Goal: Information Seeking & Learning: Understand process/instructions

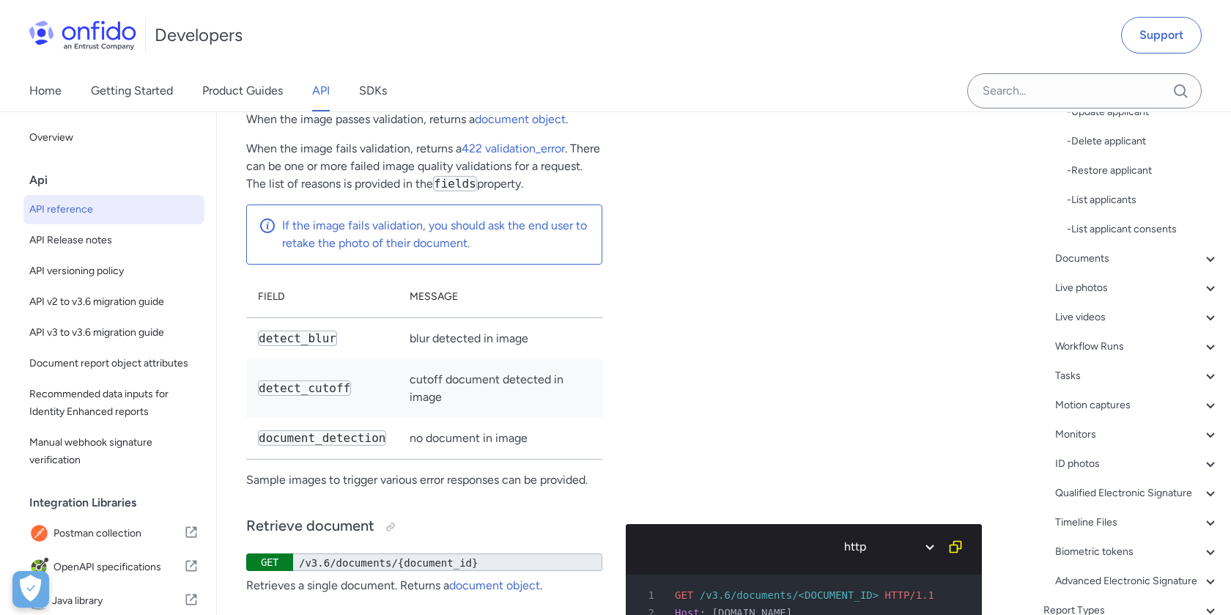
scroll to position [429, 0]
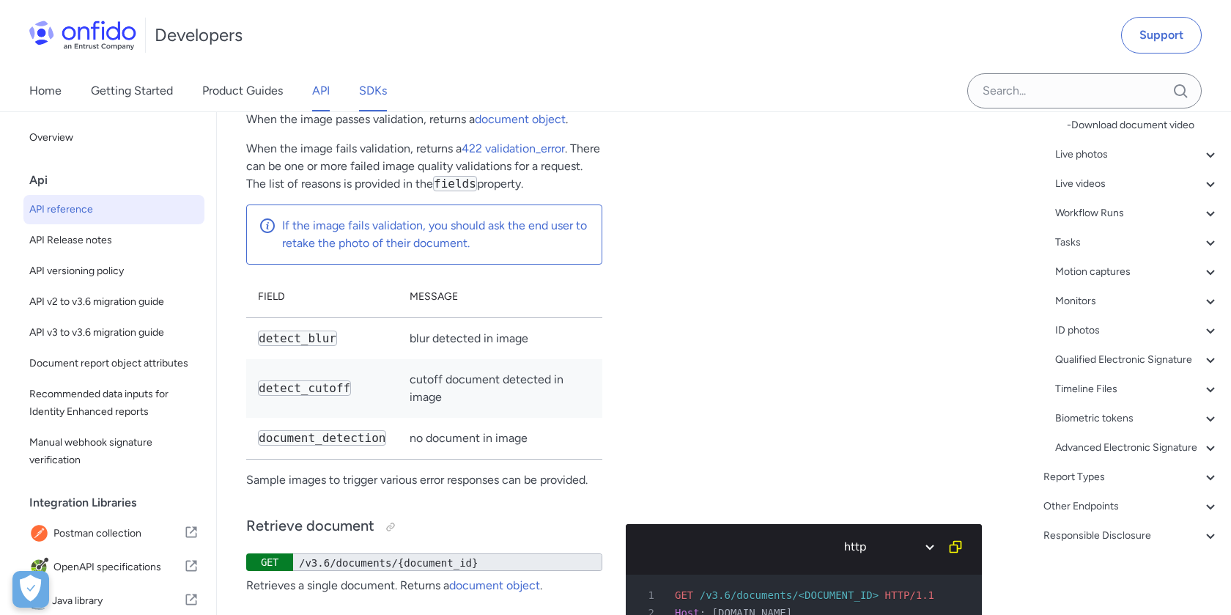
click at [377, 86] on link "SDKs" at bounding box center [373, 90] width 28 height 41
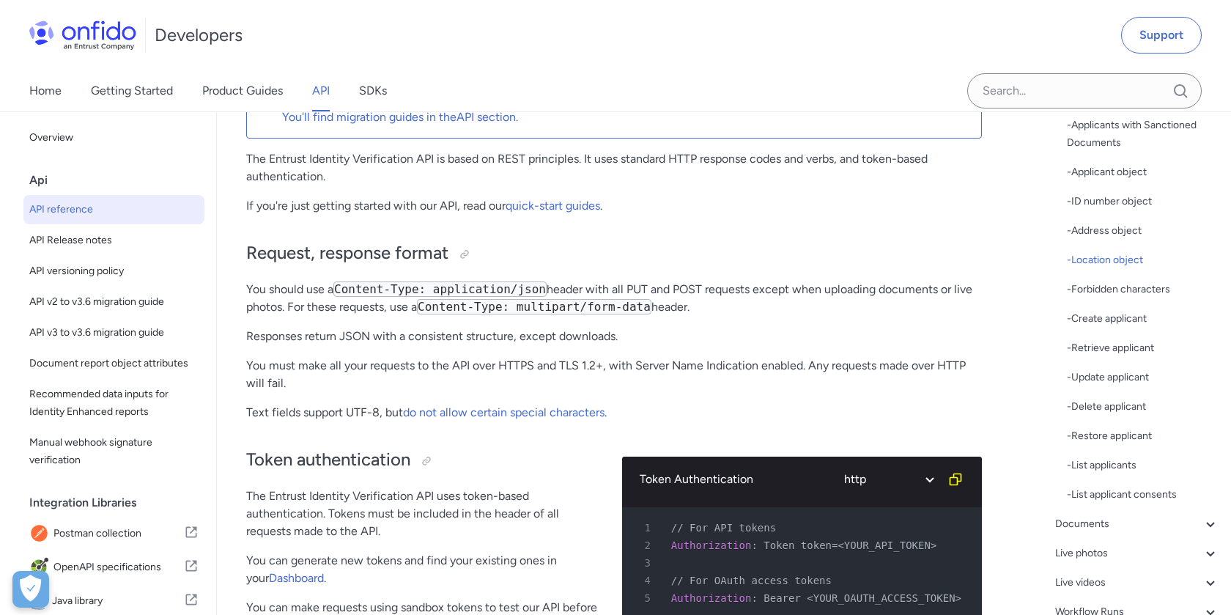
scroll to position [460, 0]
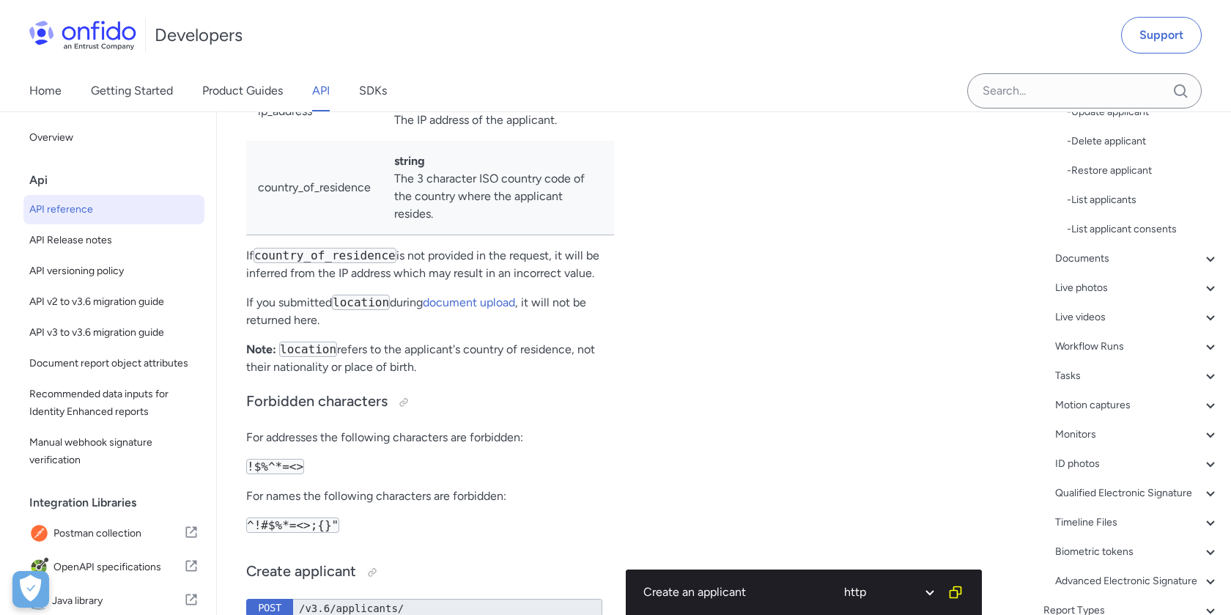
click at [310, 141] on td "ip_address" at bounding box center [314, 110] width 136 height 59
click at [309, 141] on td "ip_address" at bounding box center [314, 110] width 136 height 59
copy td "ip_address"
click at [322, 235] on td "country_of_residence" at bounding box center [314, 188] width 136 height 95
click at [321, 235] on td "country_of_residence" at bounding box center [314, 188] width 136 height 95
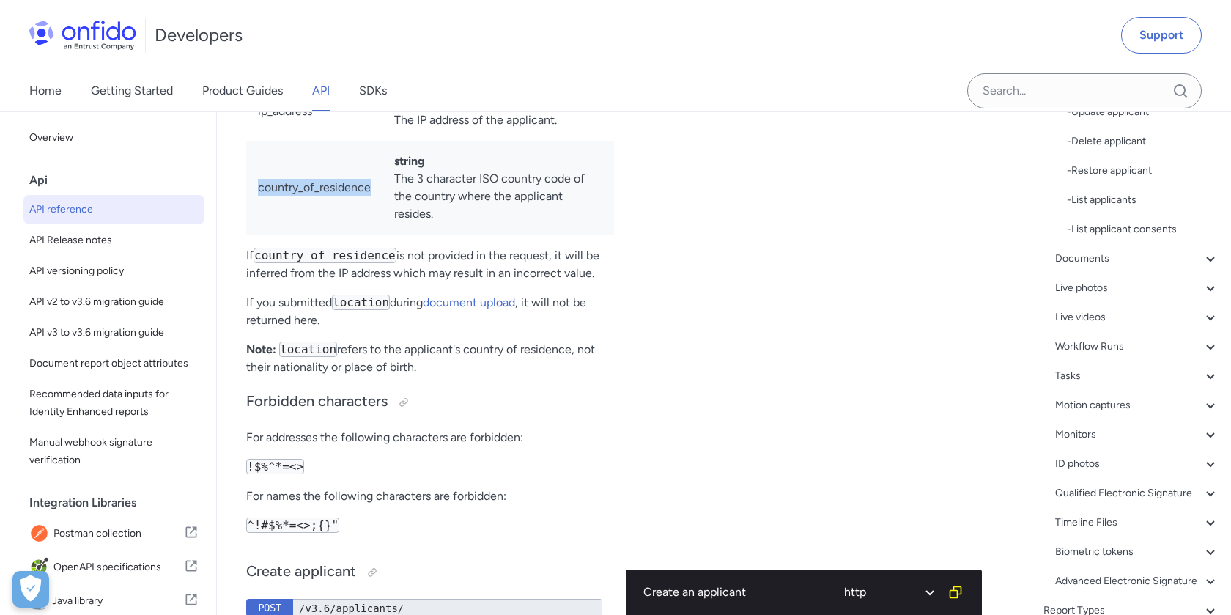
copy td "country_of_residence"
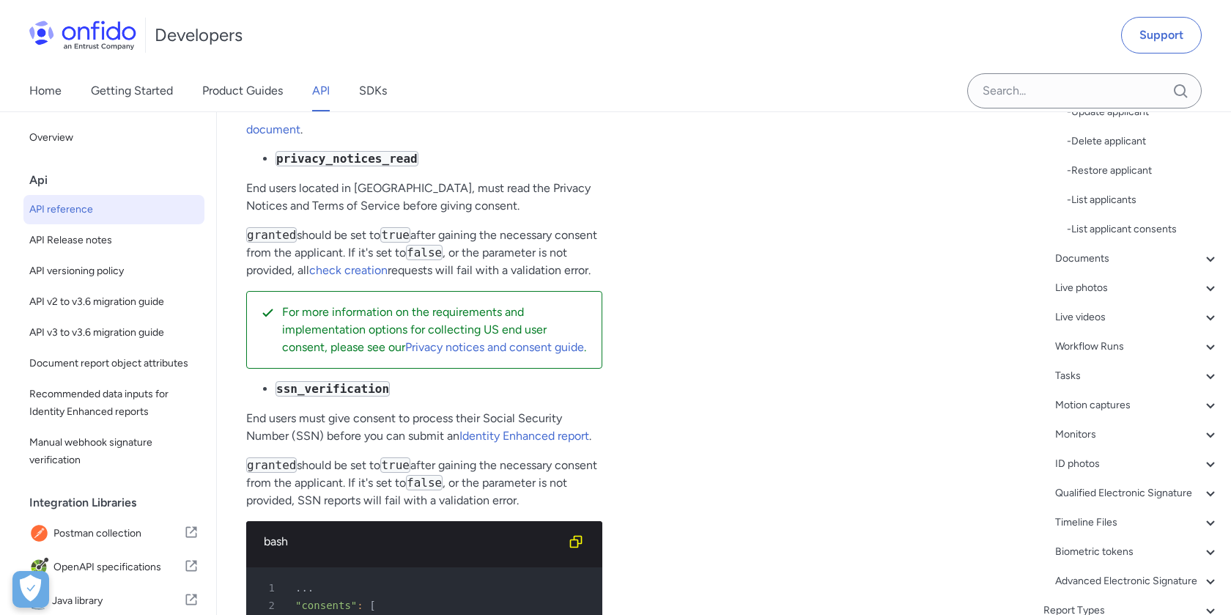
scroll to position [20478, 0]
click at [479, 104] on link "creating an applicant" at bounding box center [463, 97] width 110 height 14
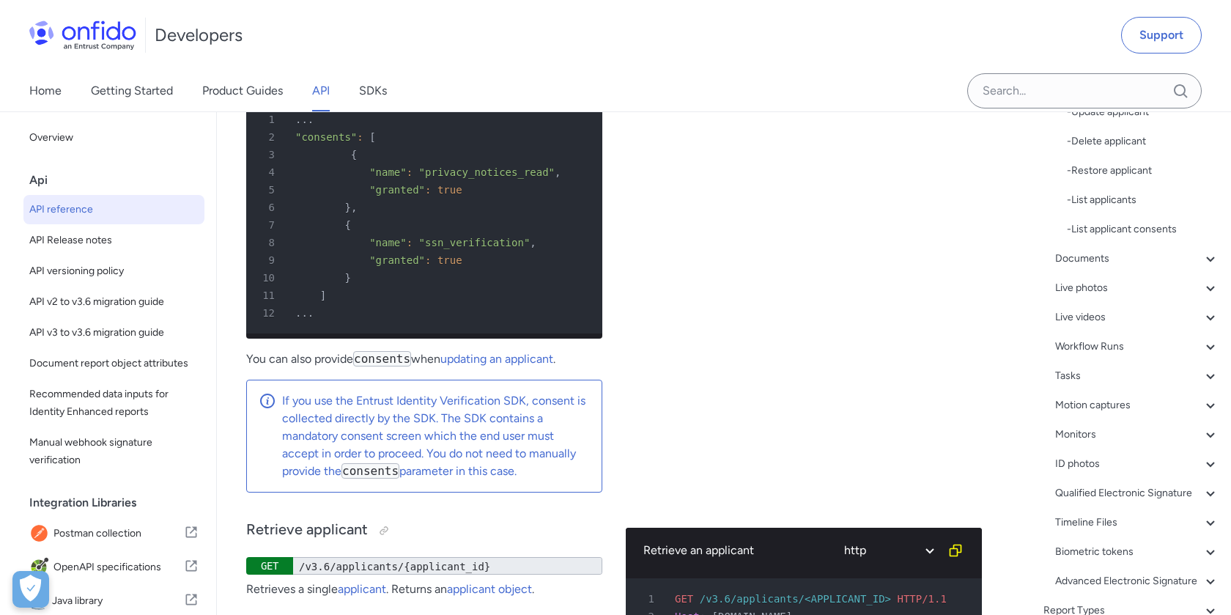
scroll to position [20953, 0]
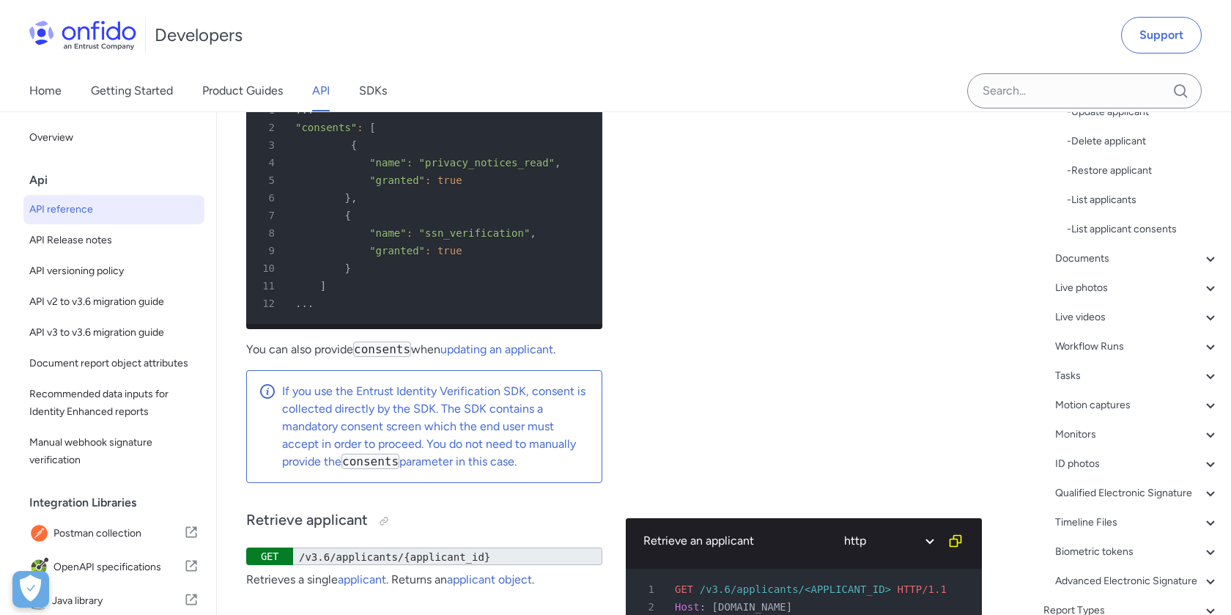
click at [419, 239] on span ""ssn_verification"" at bounding box center [474, 233] width 111 height 12
copy p "SSN"
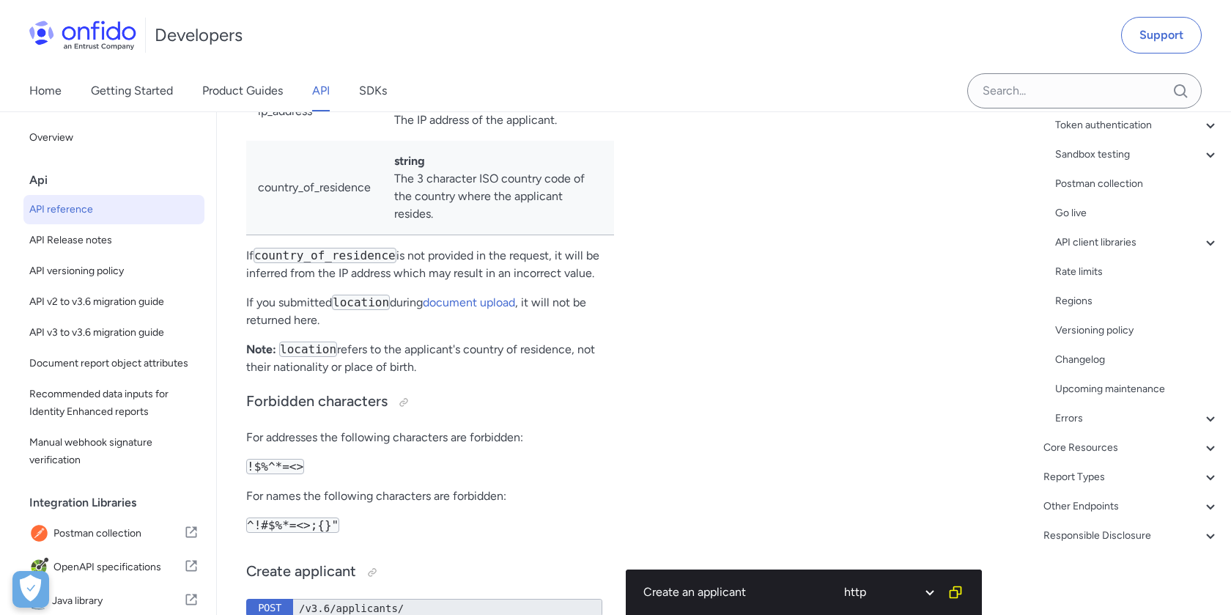
scroll to position [460, 0]
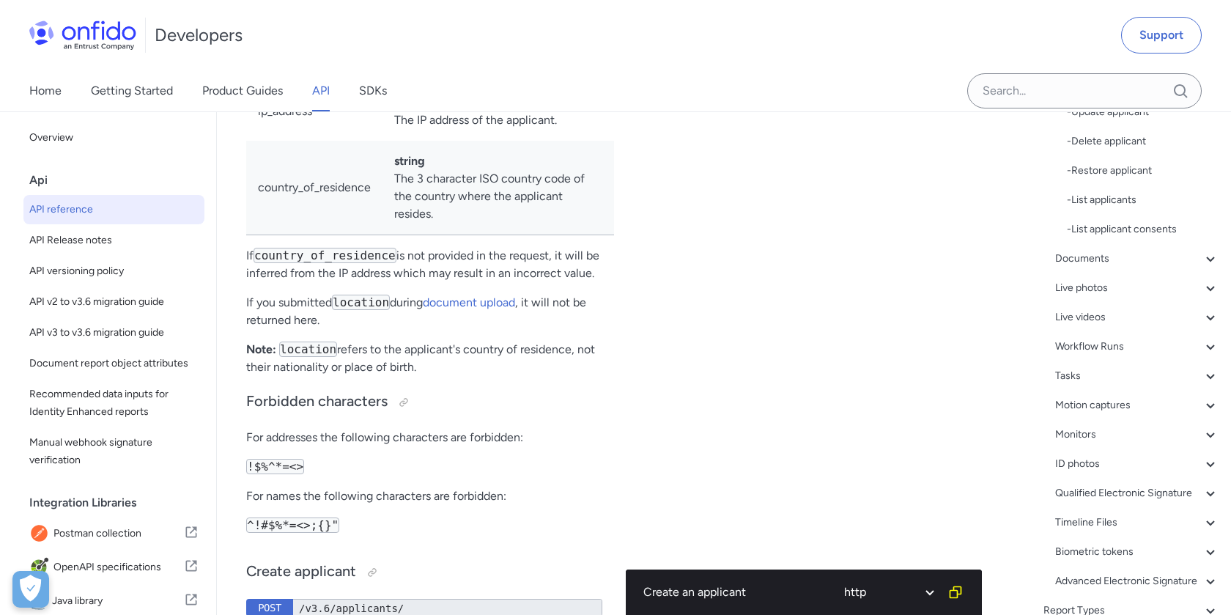
click at [344, 235] on td "country_of_residence" at bounding box center [314, 188] width 136 height 95
copy td "country_of_residence"
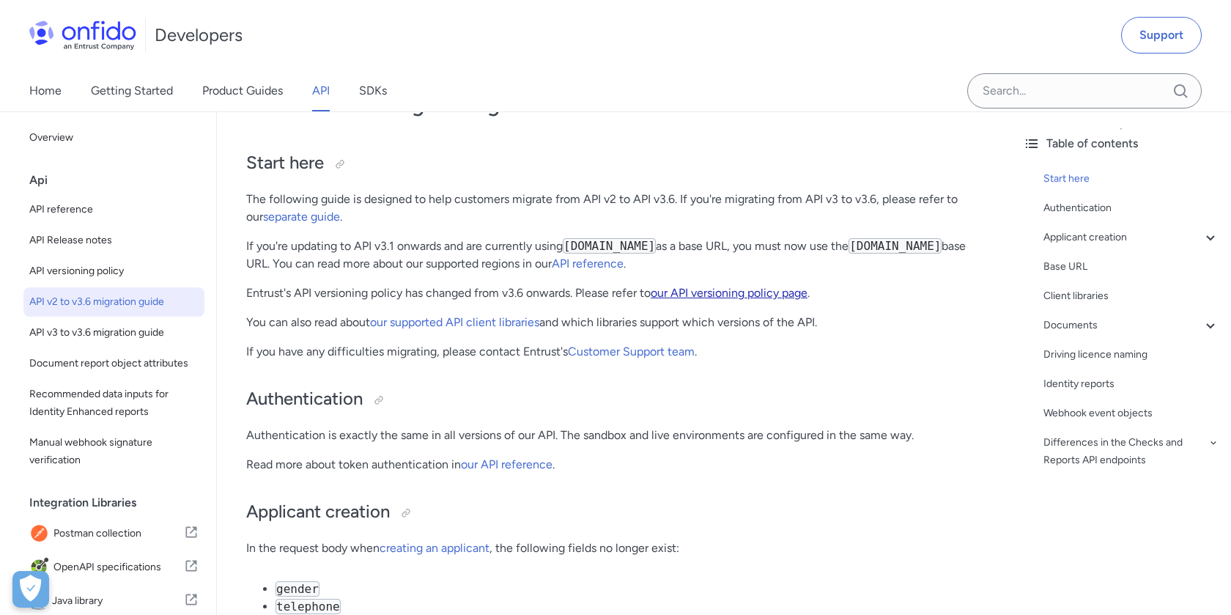
click at [770, 297] on link "our API versioning policy page" at bounding box center [729, 293] width 157 height 14
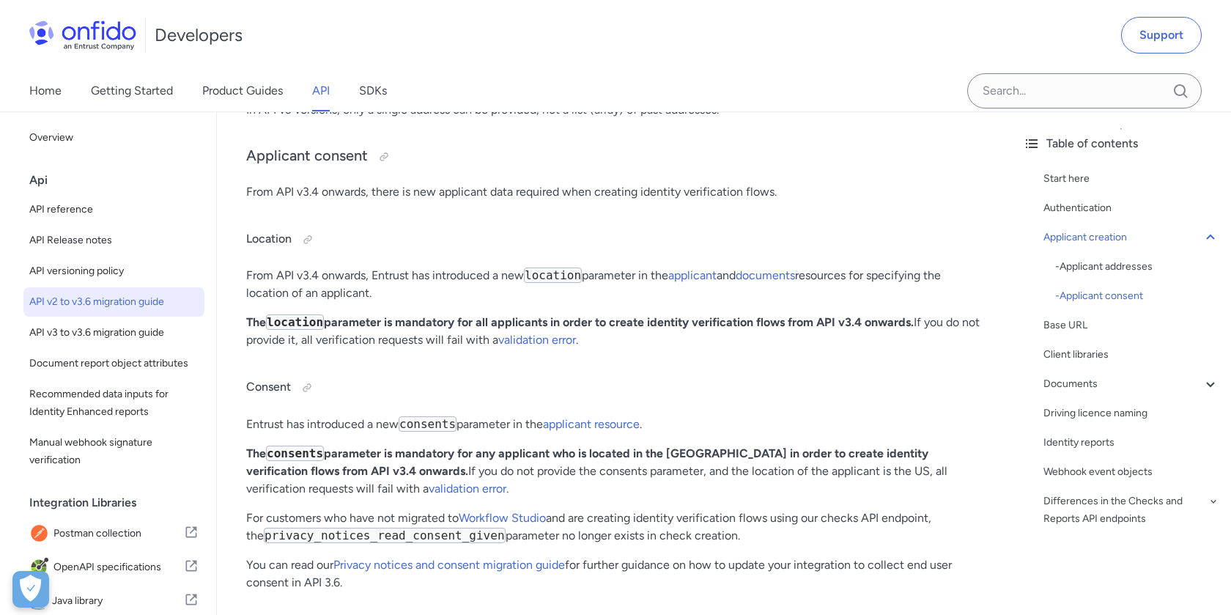
scroll to position [1239, 0]
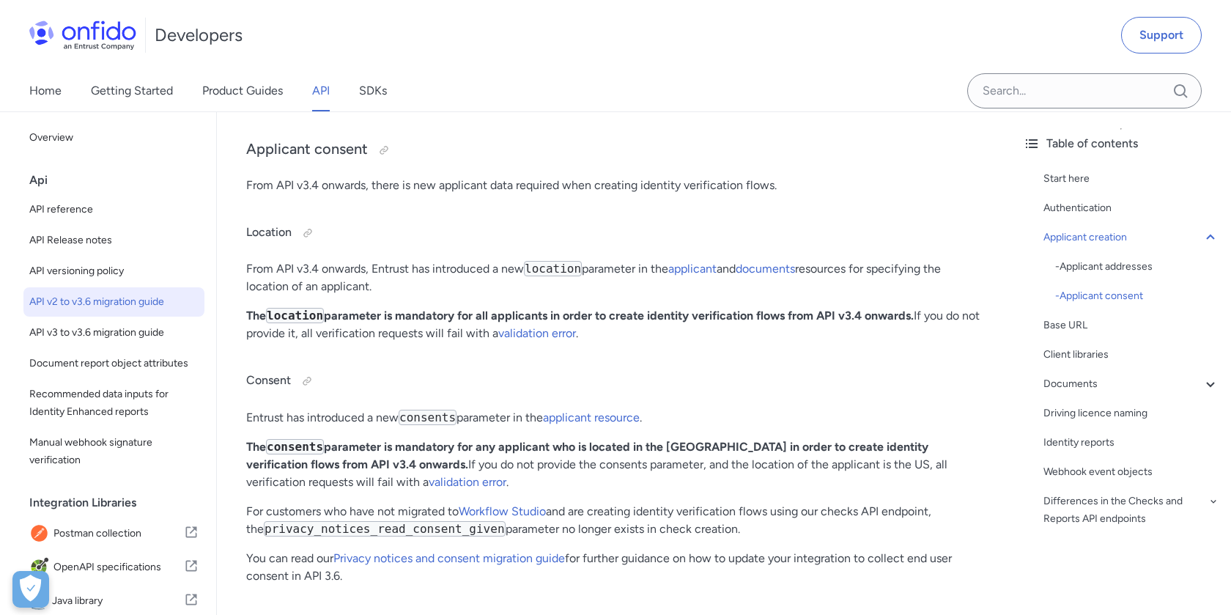
click at [575, 273] on code "location" at bounding box center [553, 268] width 58 height 15
copy code "location"
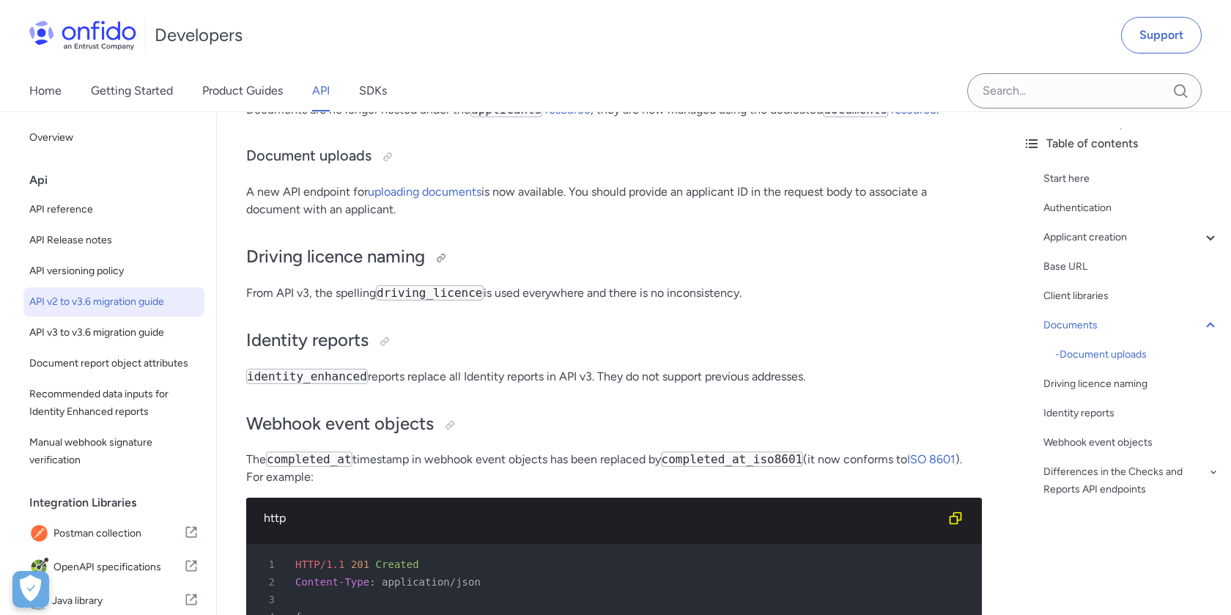
scroll to position [2014, 0]
click at [424, 300] on code "driving_licence" at bounding box center [430, 291] width 108 height 15
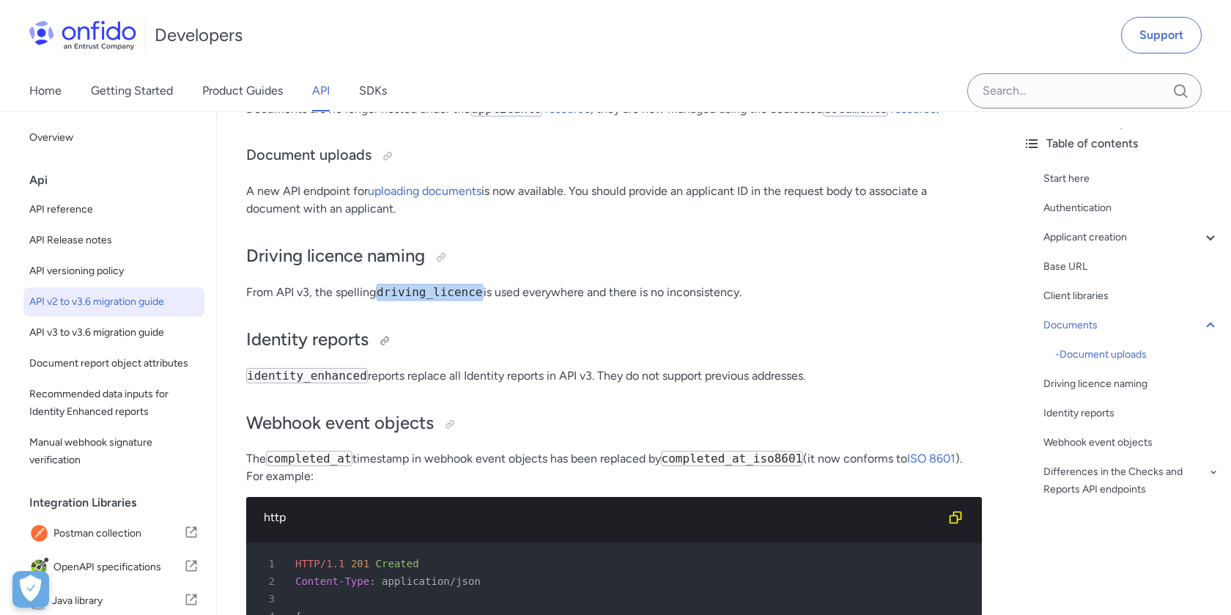
copy code "driving_licence"
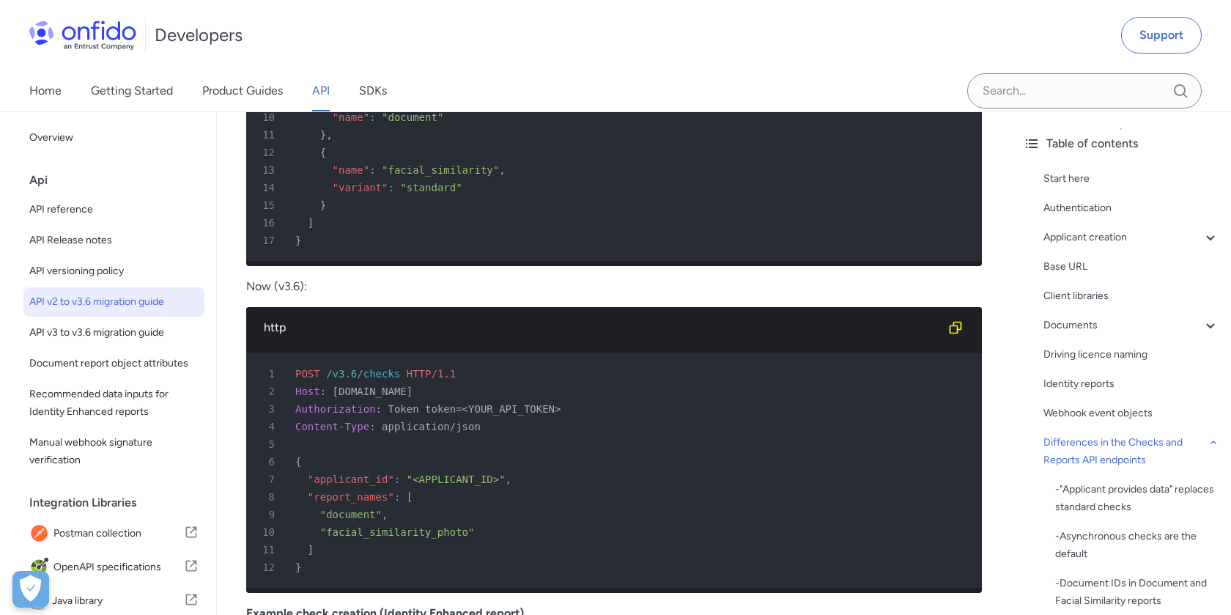
scroll to position [4208, 0]
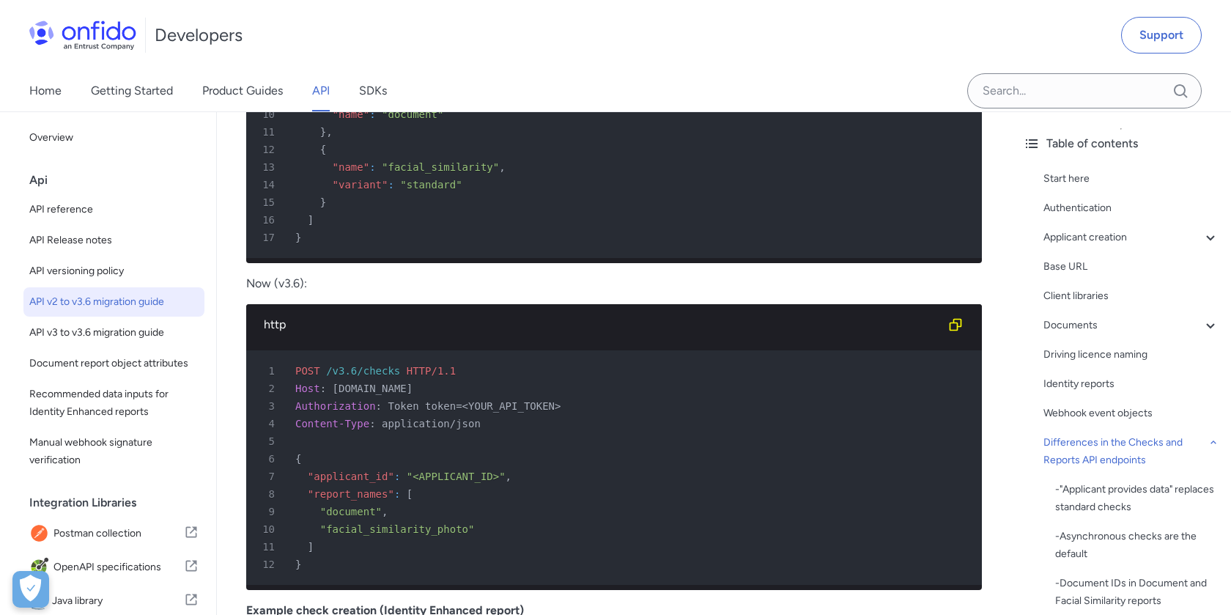
click at [413, 535] on span ""facial_similarity_photo"" at bounding box center [397, 529] width 155 height 12
copy span "facial_similarity_photo"
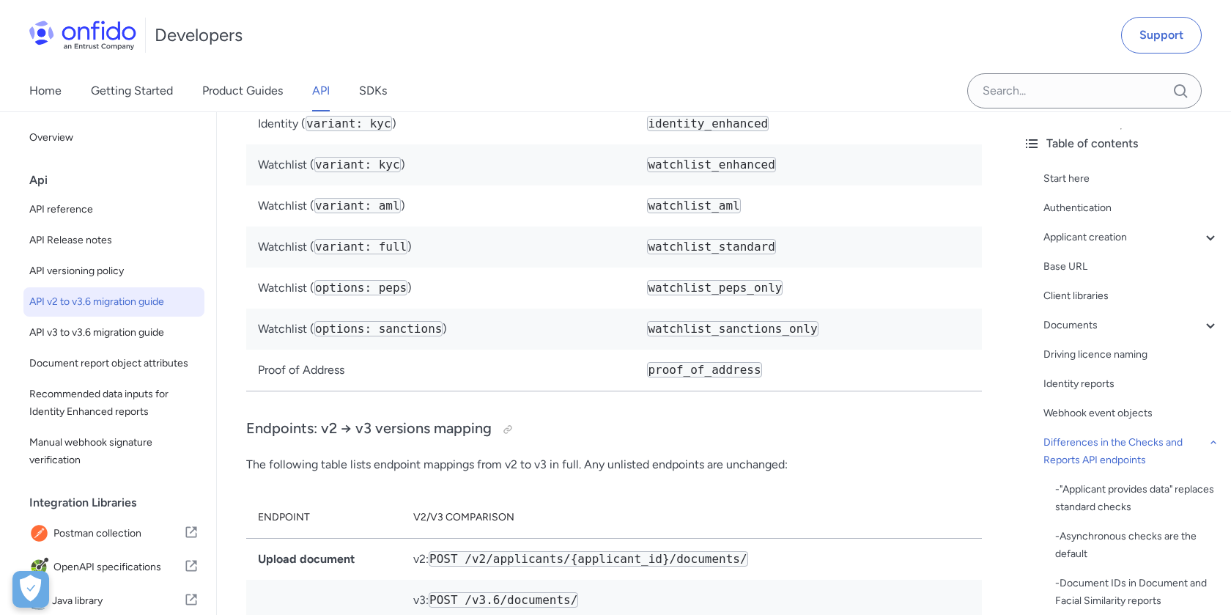
scroll to position [6580, 0]
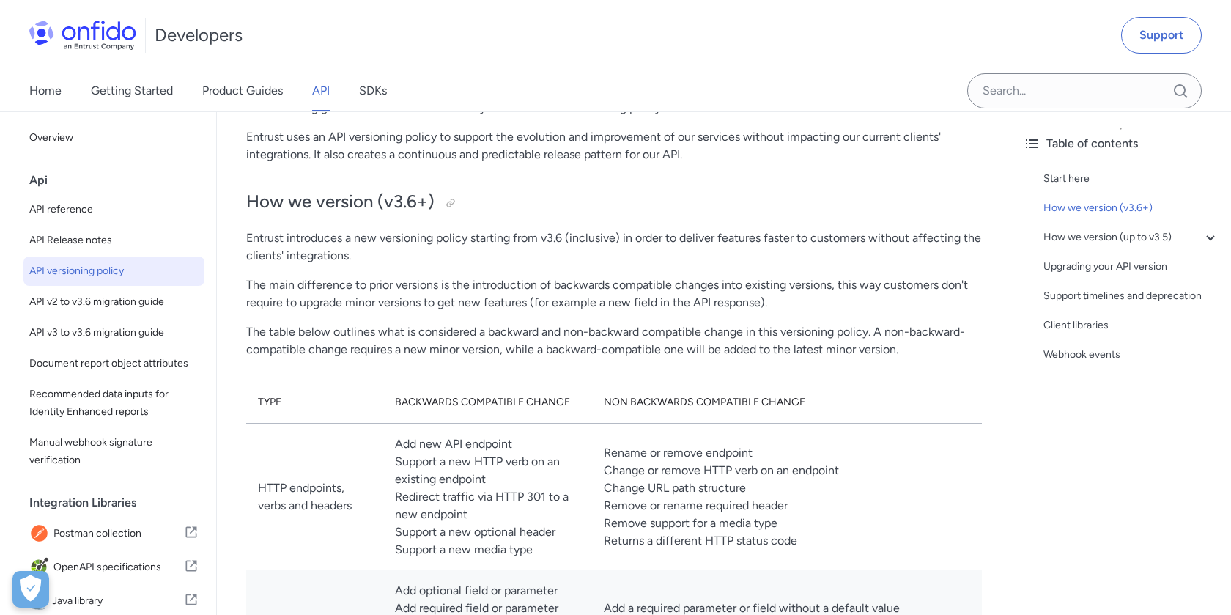
scroll to position [206, 0]
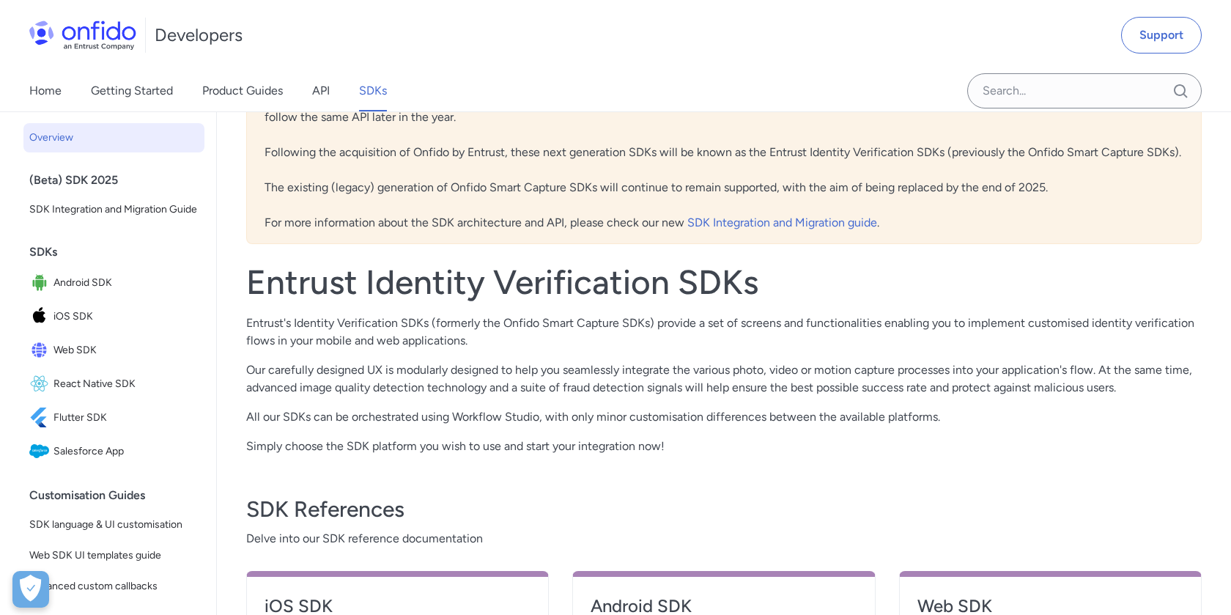
scroll to position [134, 0]
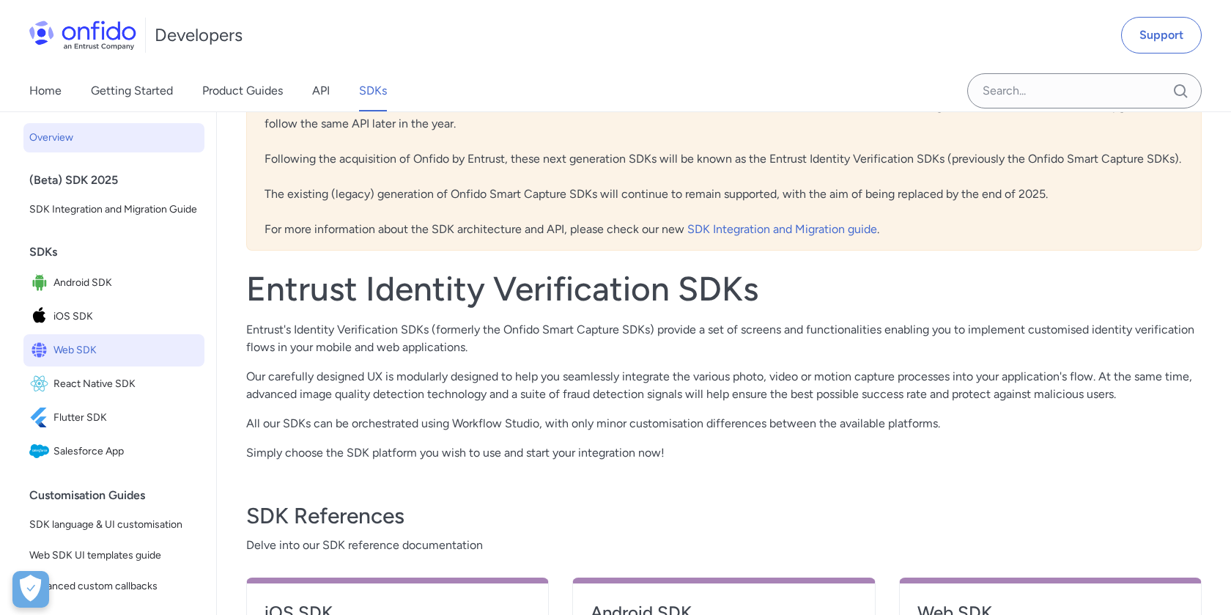
click at [91, 342] on span "Web SDK" at bounding box center [126, 350] width 145 height 21
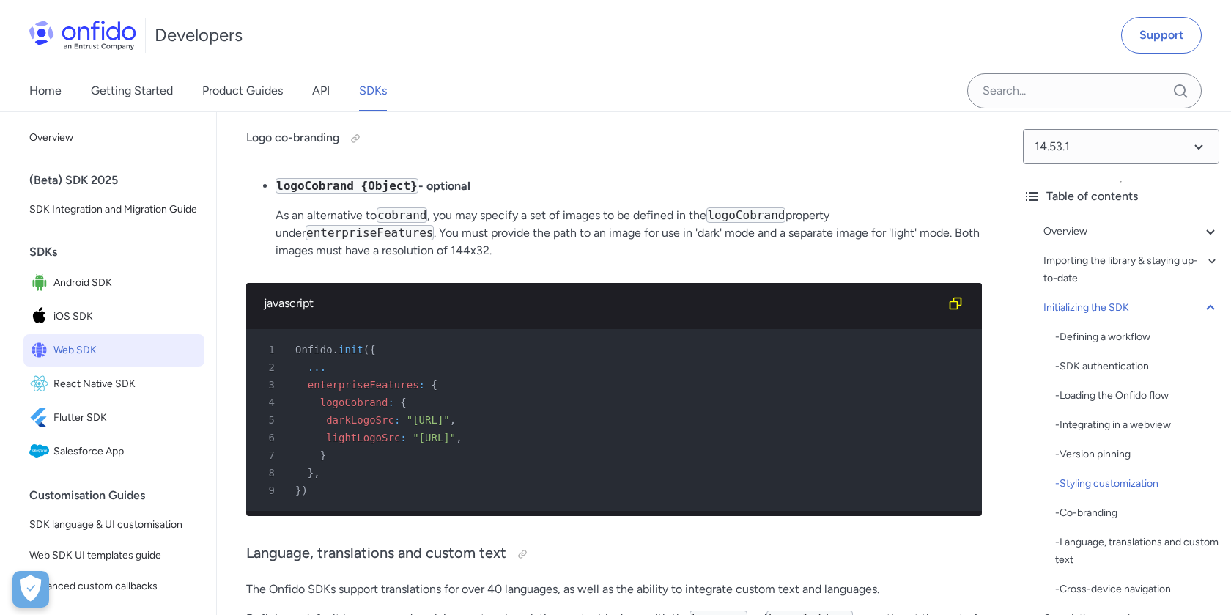
scroll to position [6915, 0]
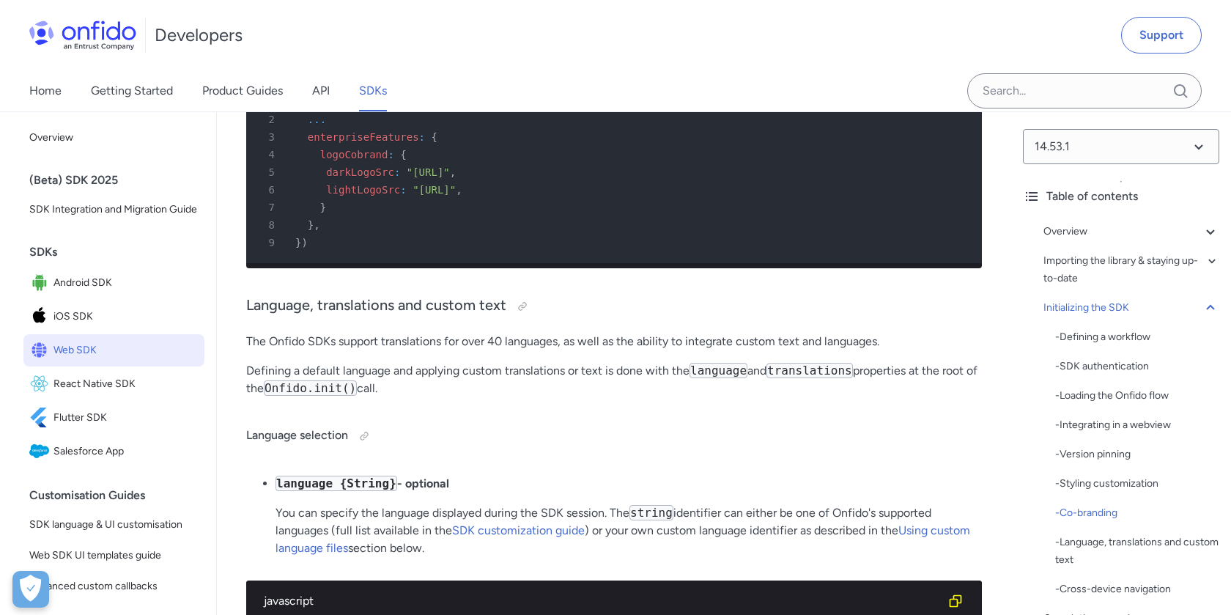
click at [1025, 85] on input "Onfido search input field" at bounding box center [1084, 90] width 235 height 35
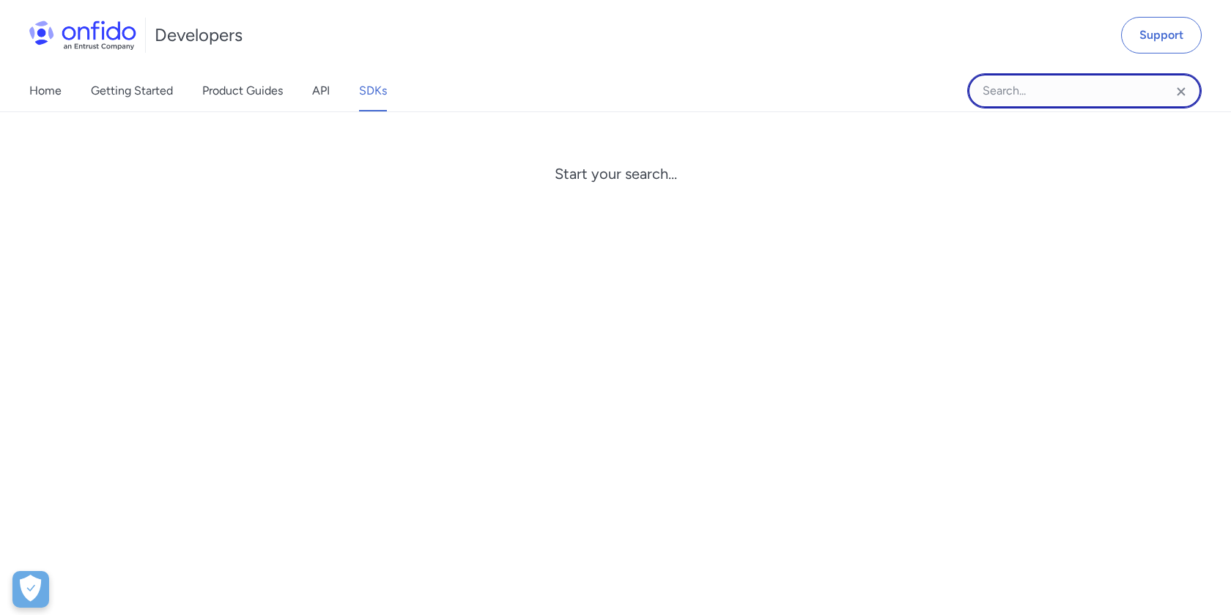
paste input "advanced_validation"
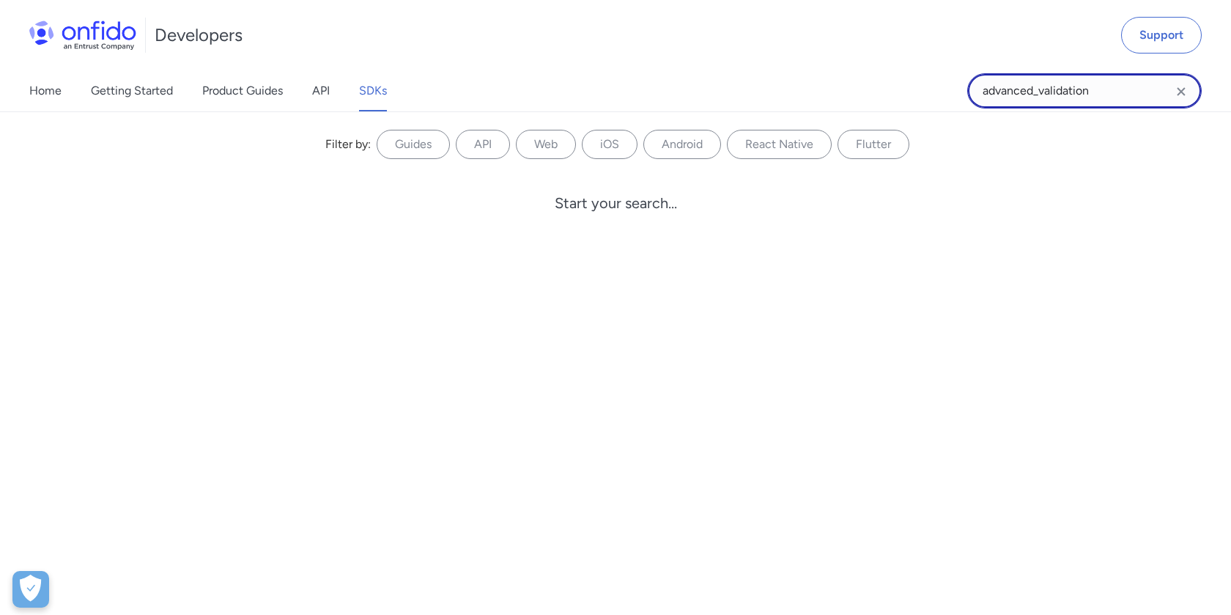
type input "advanced_validation"
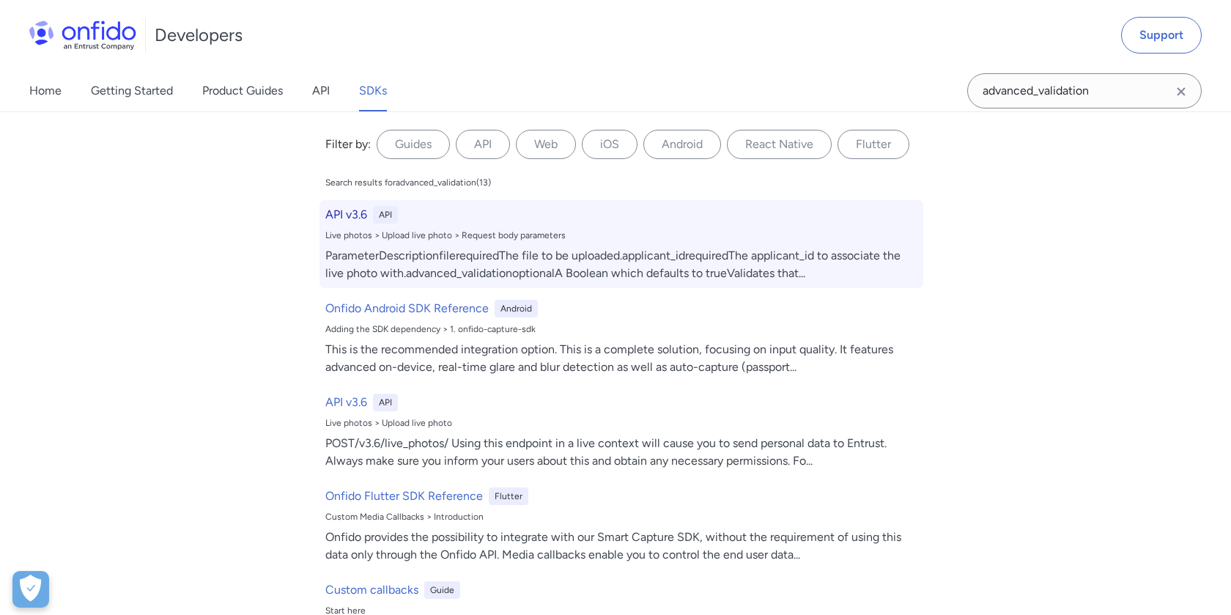
click at [465, 219] on div "API v3.6 API" at bounding box center [621, 215] width 592 height 18
select select "http"
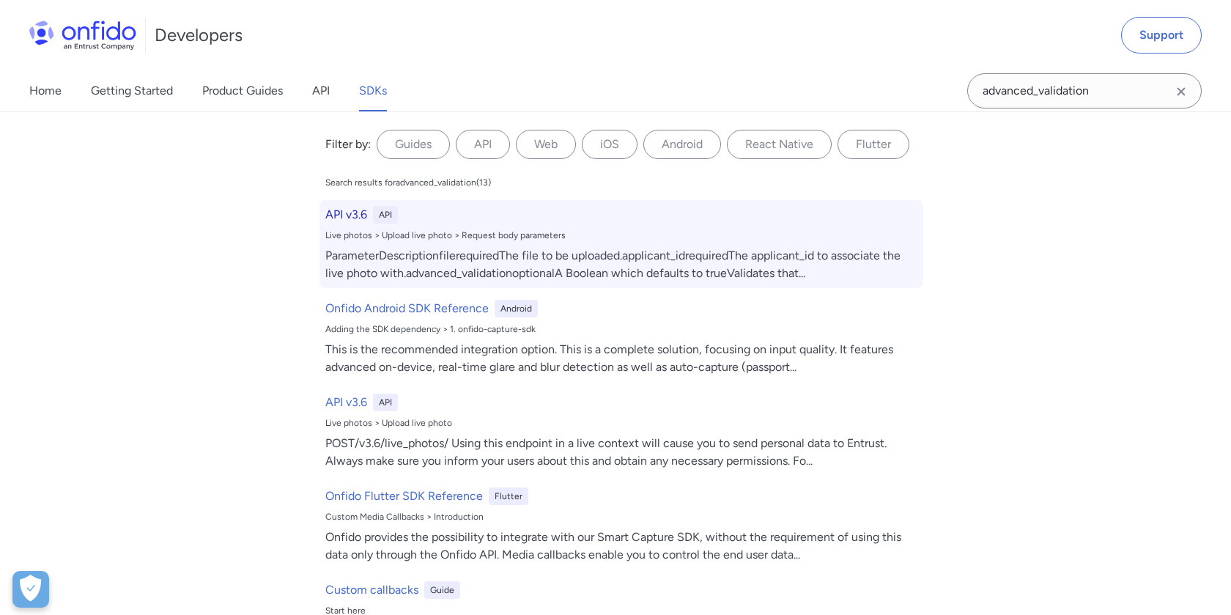
select select "http"
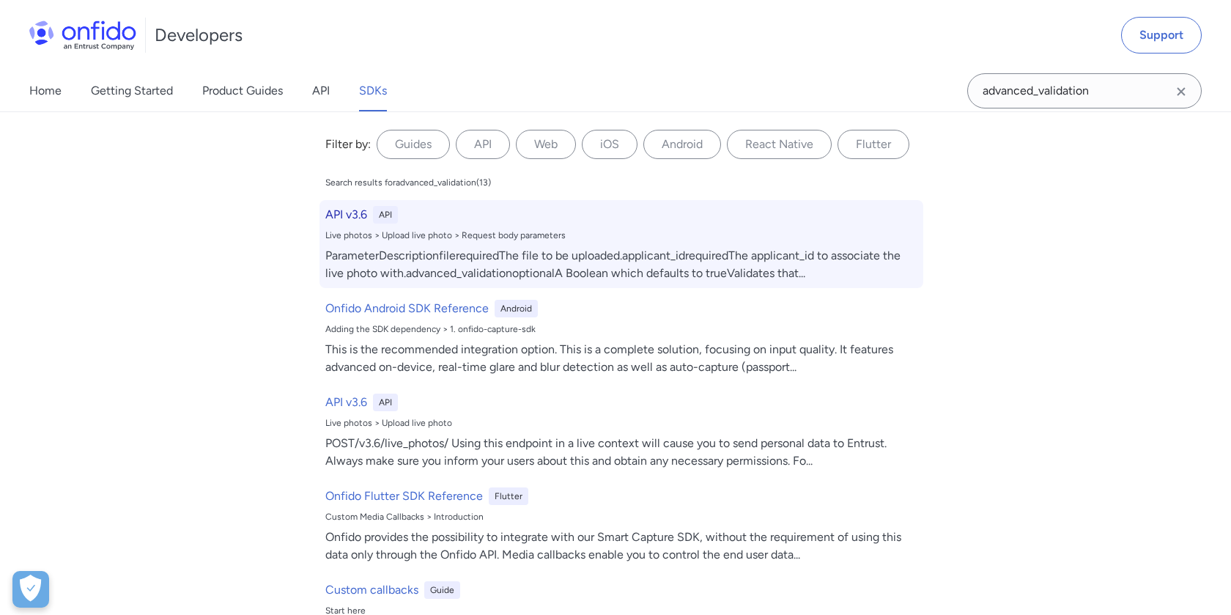
select select "http"
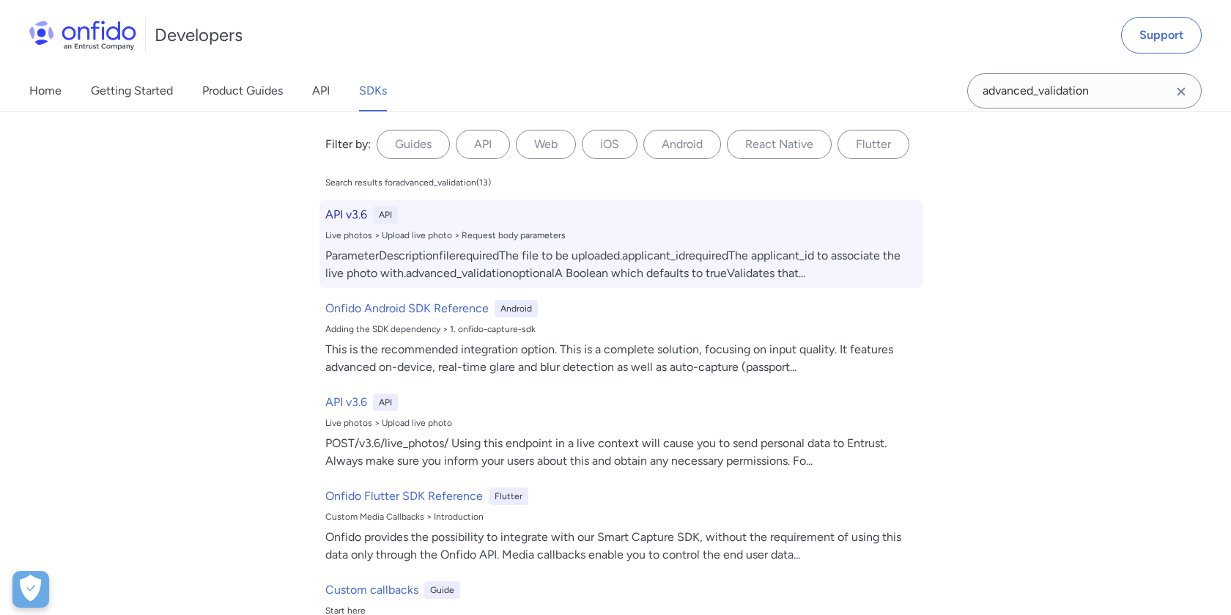
select select "http"
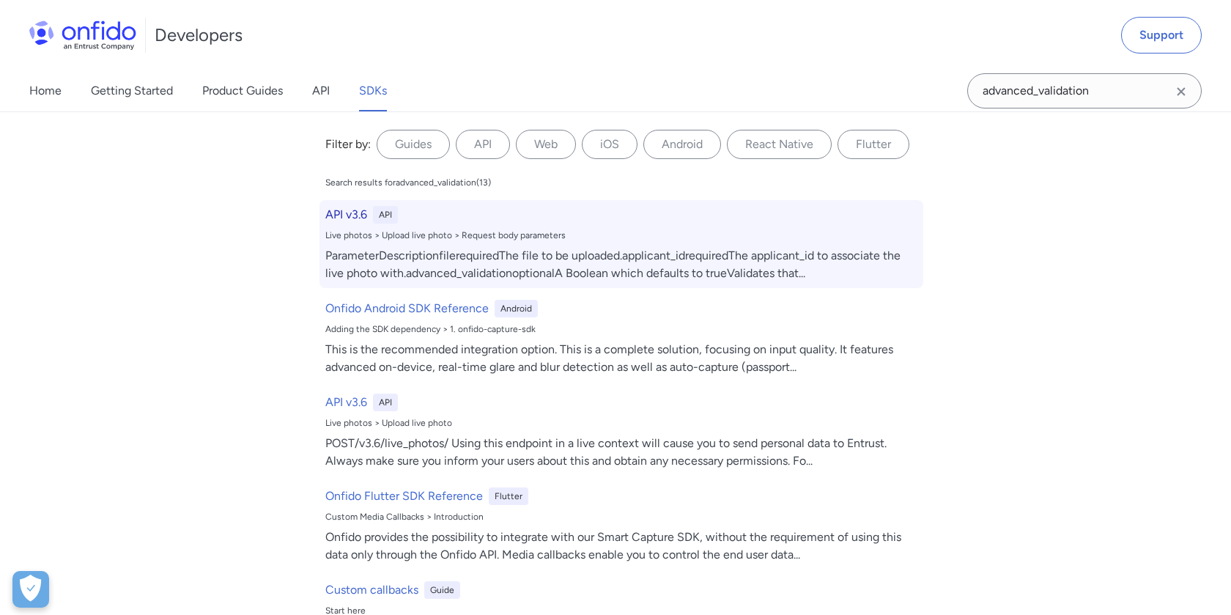
select select "http"
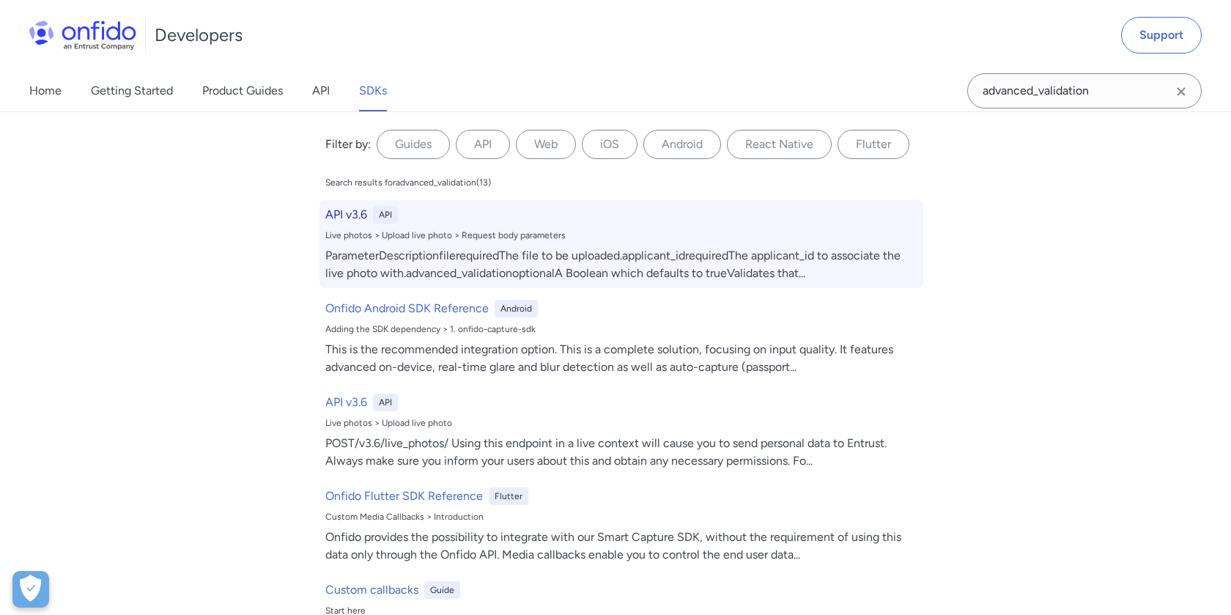
select select "http"
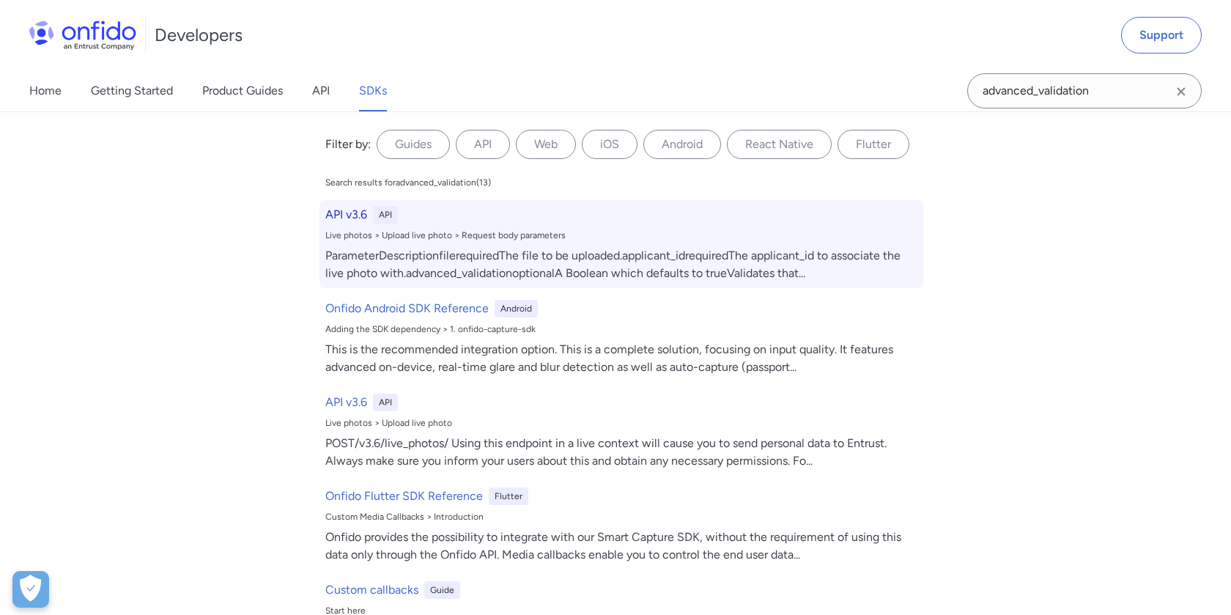
select select "http"
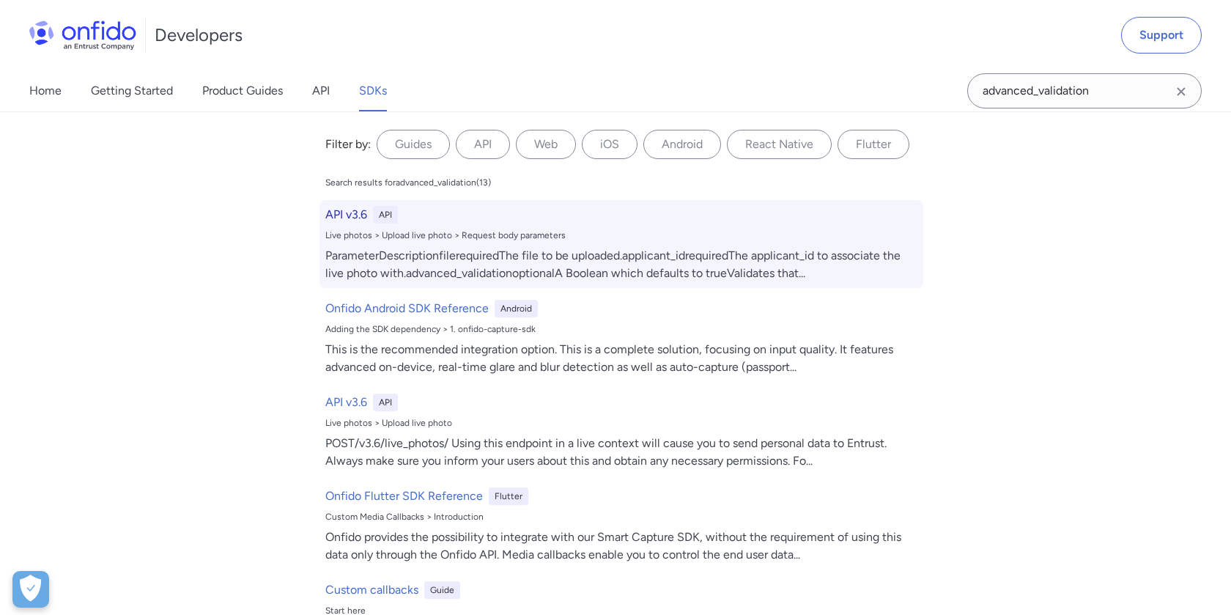
select select "http"
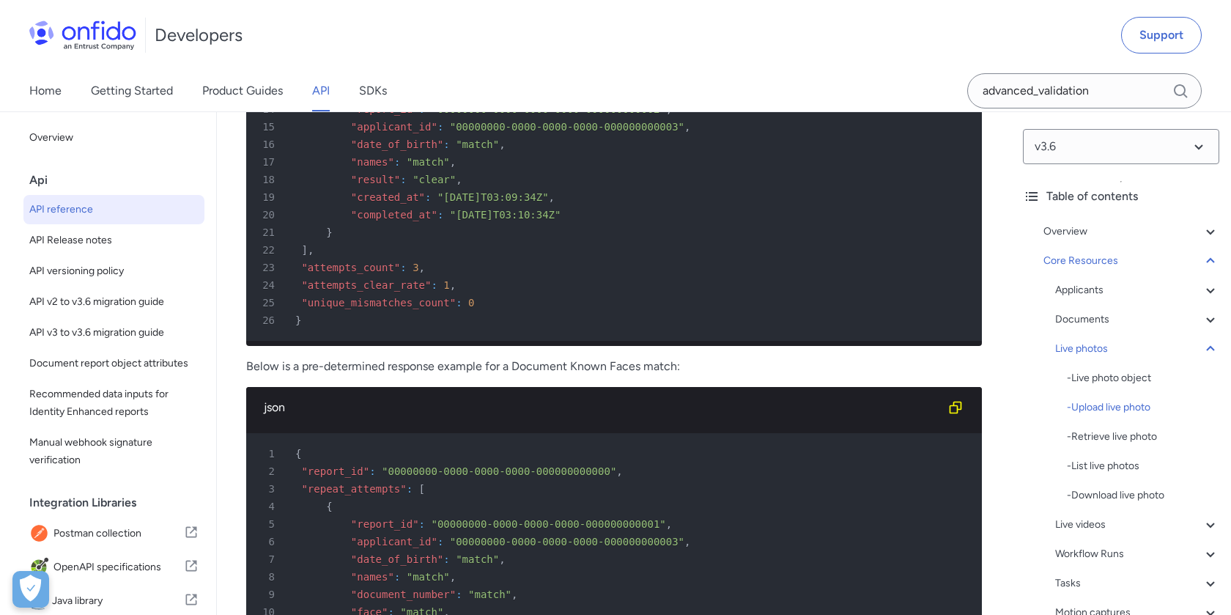
scroll to position [30043, 0]
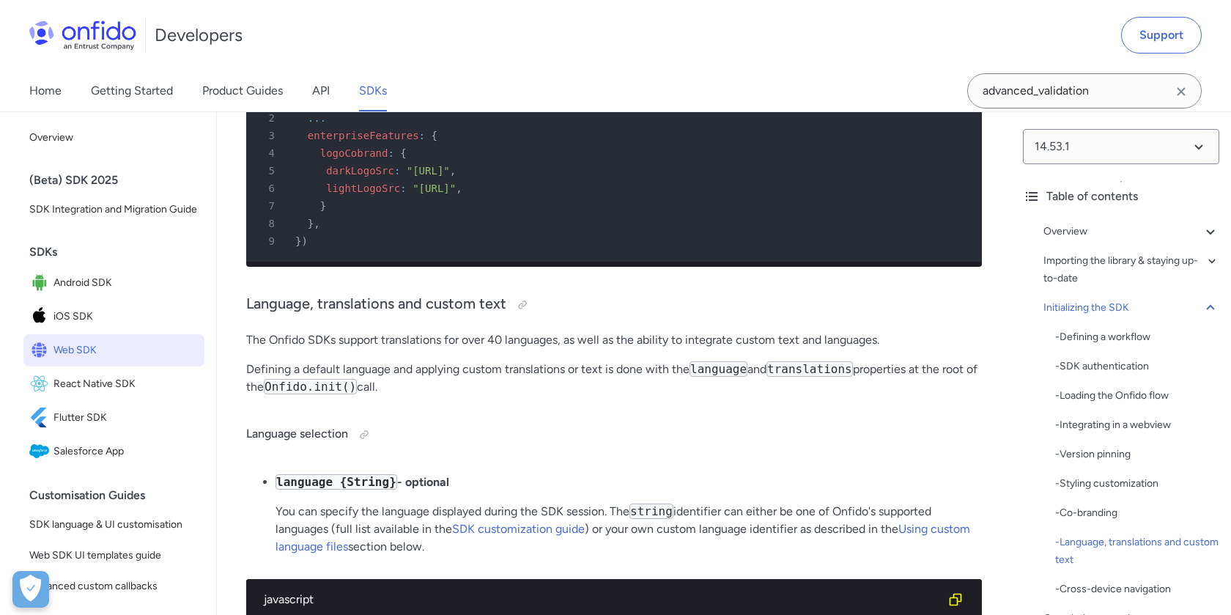
scroll to position [7226, 0]
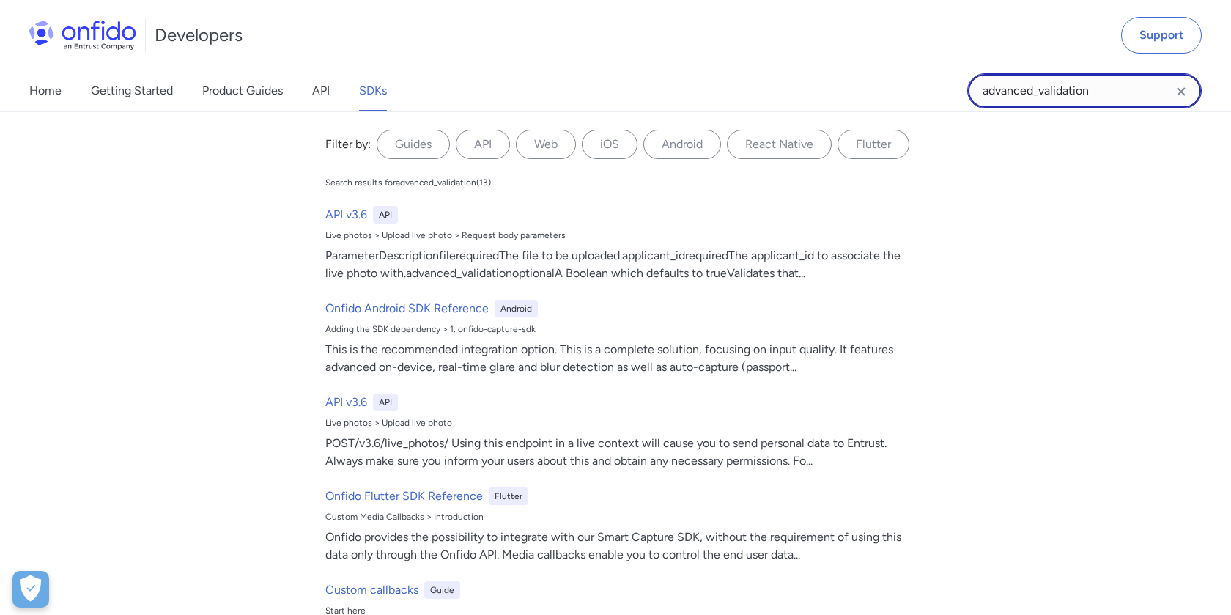
click at [1103, 93] on input "advanced_validation" at bounding box center [1084, 90] width 235 height 35
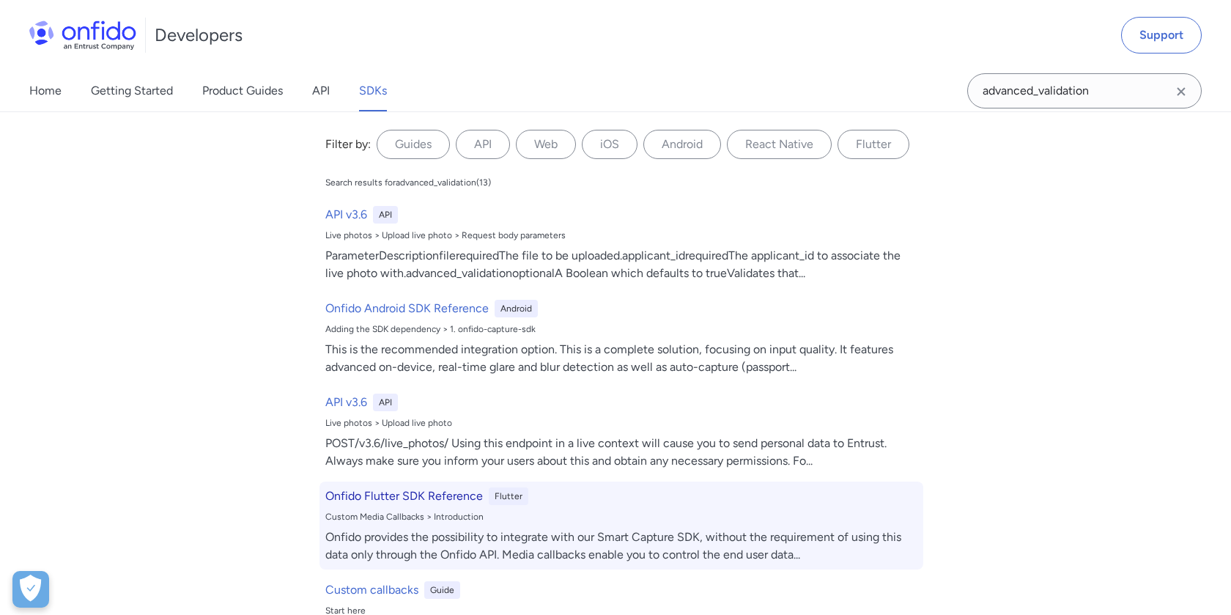
click at [451, 508] on div "Onfido Flutter SDK Reference Flutter Custom Media Callbacks > Introduction Onfi…" at bounding box center [622, 526] width 604 height 88
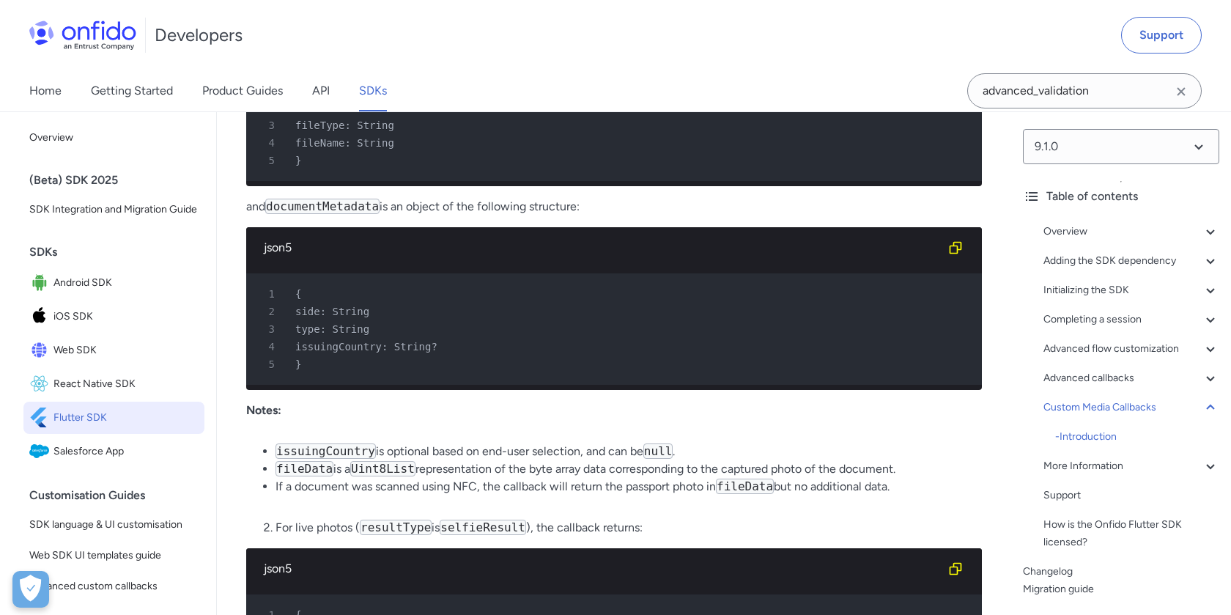
scroll to position [12317, 0]
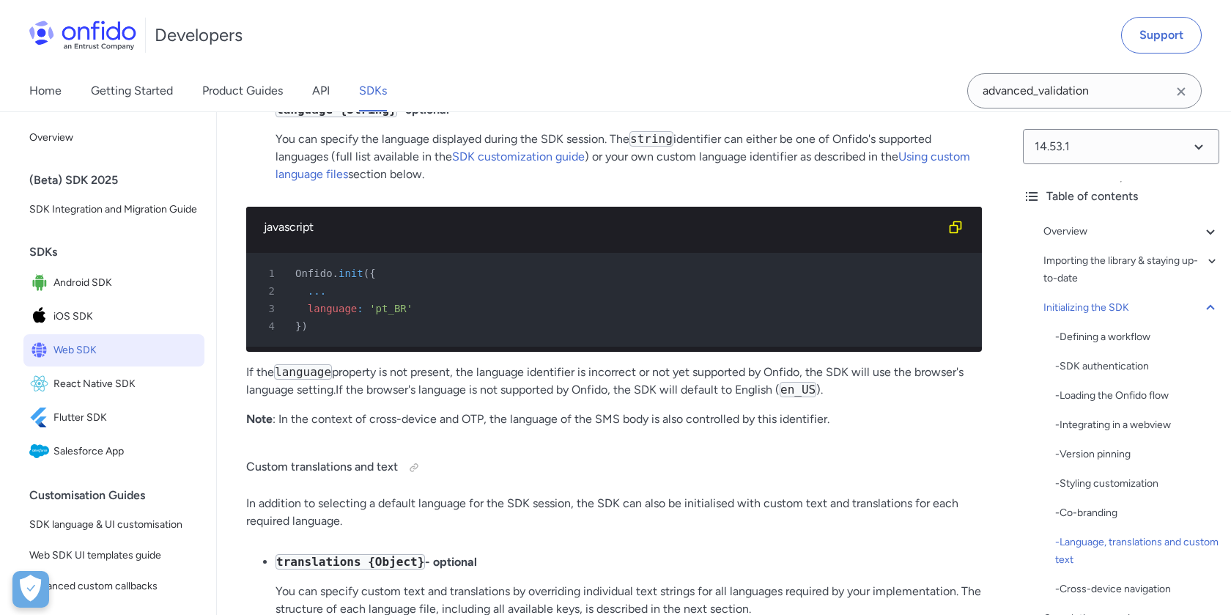
scroll to position [7291, 0]
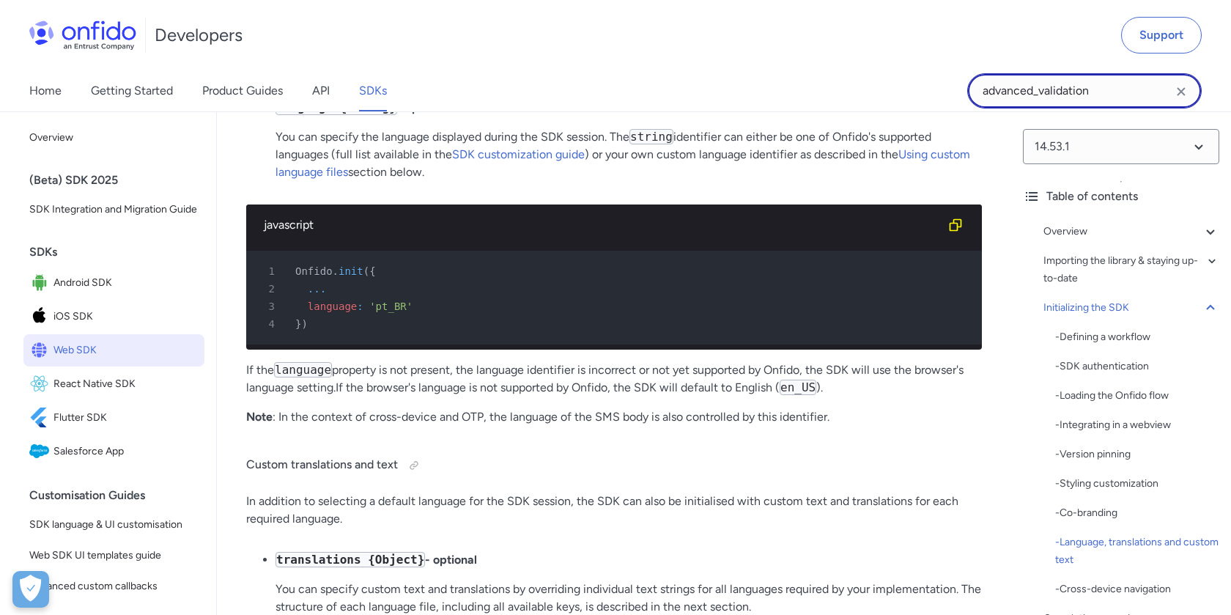
click at [1114, 95] on input "advanced_validation" at bounding box center [1084, 90] width 235 height 35
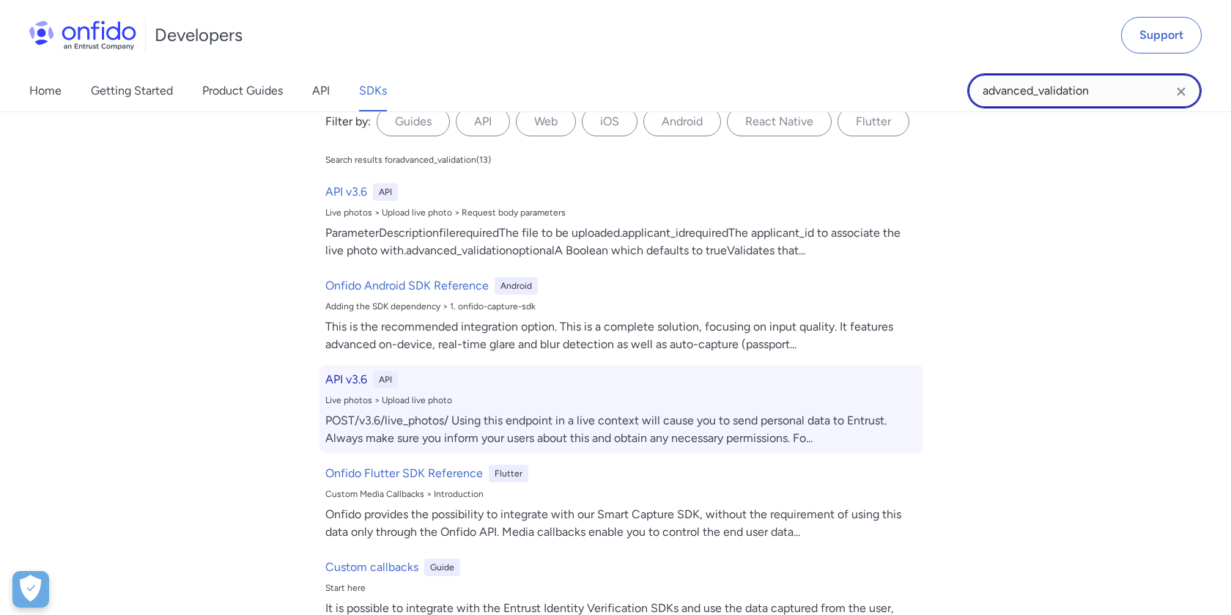
scroll to position [0, 0]
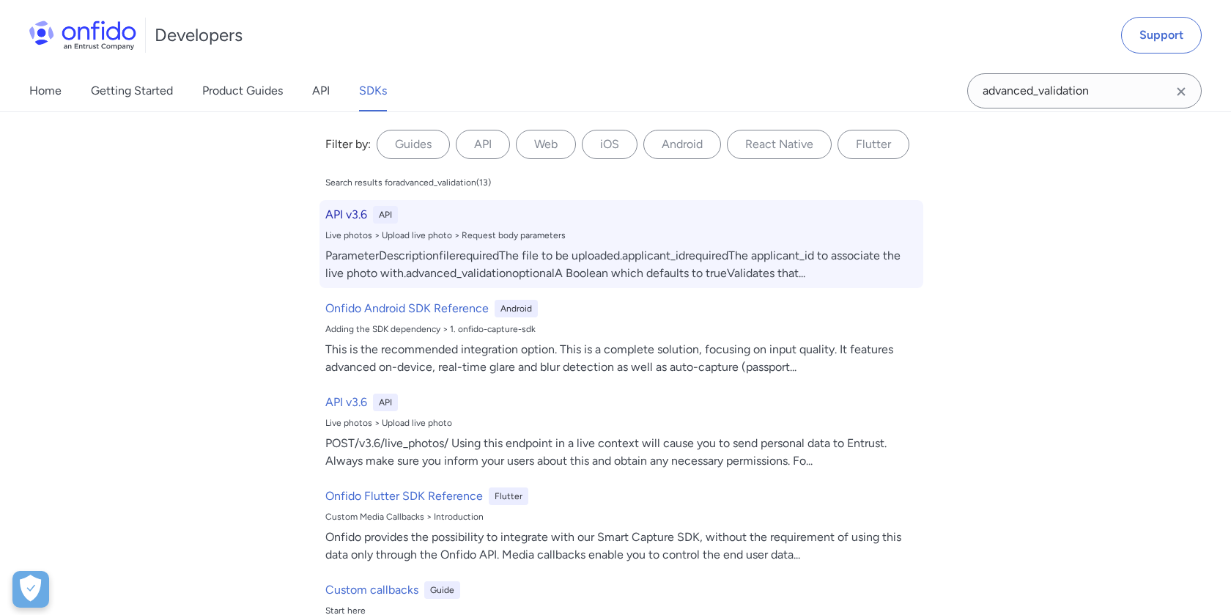
click at [335, 208] on h6 "API v3.6" at bounding box center [346, 215] width 42 height 18
select select "http"
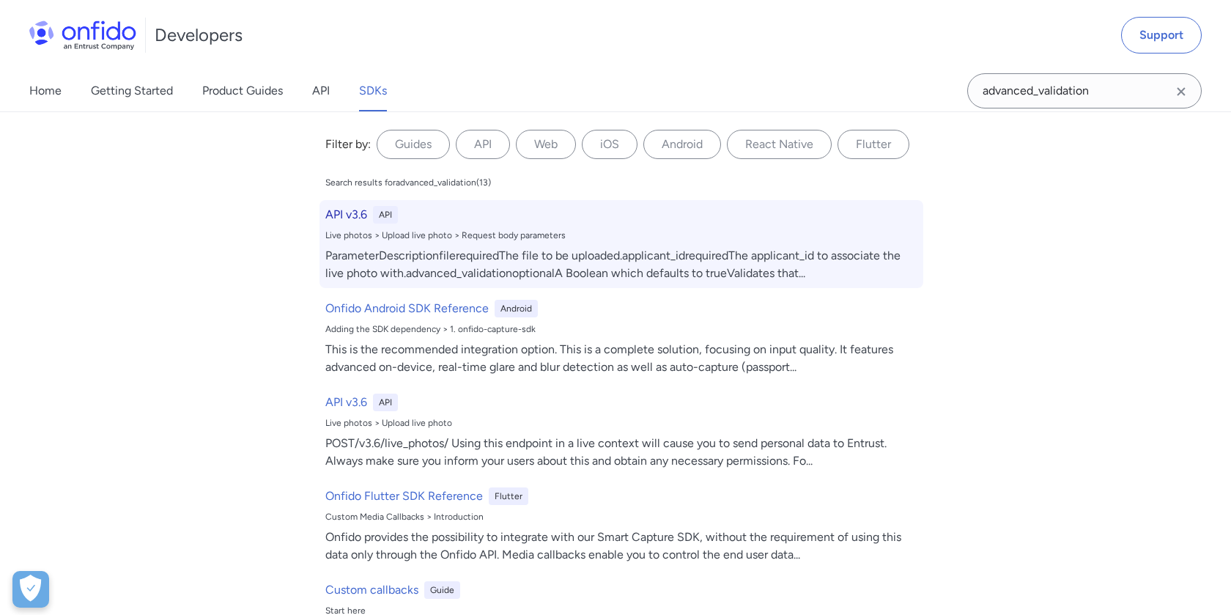
select select "http"
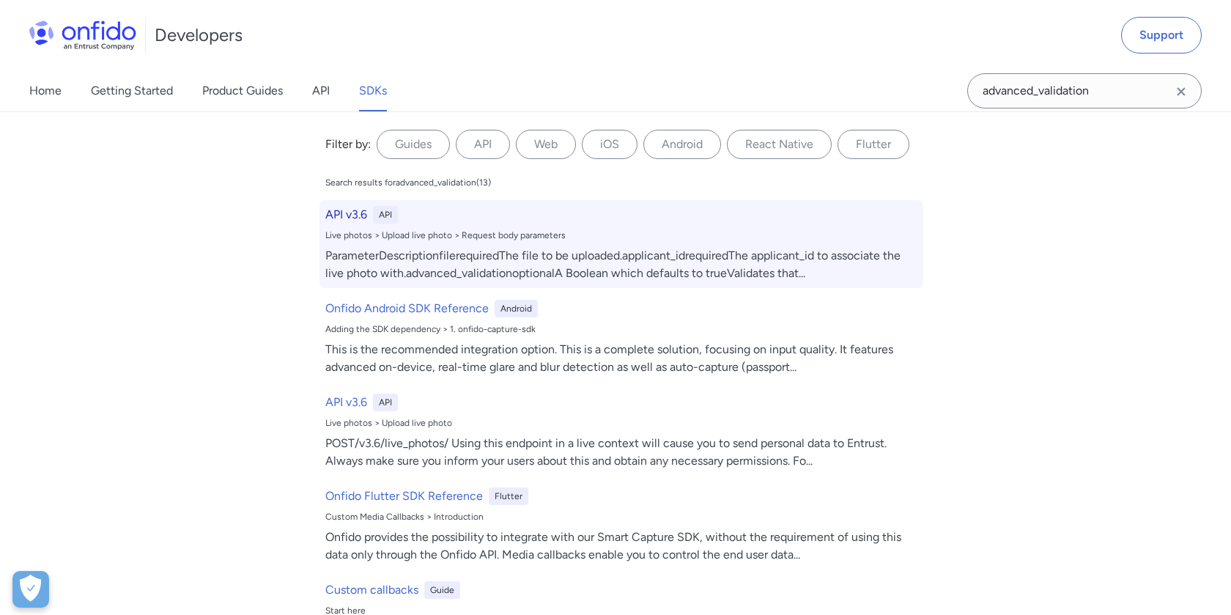
select select "http"
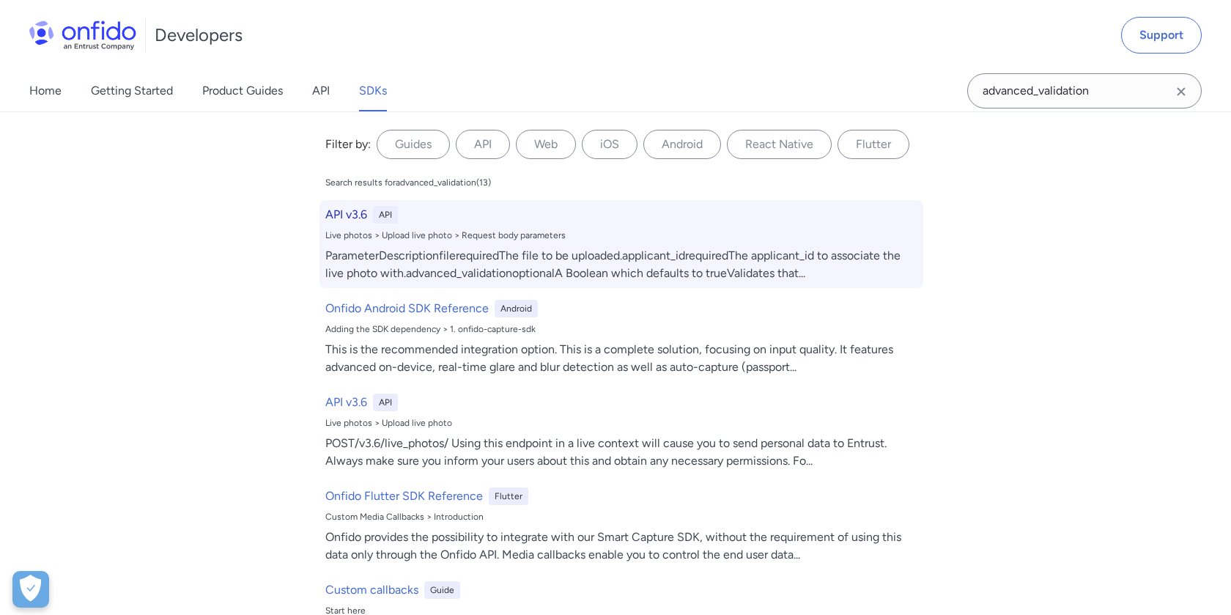
select select "http"
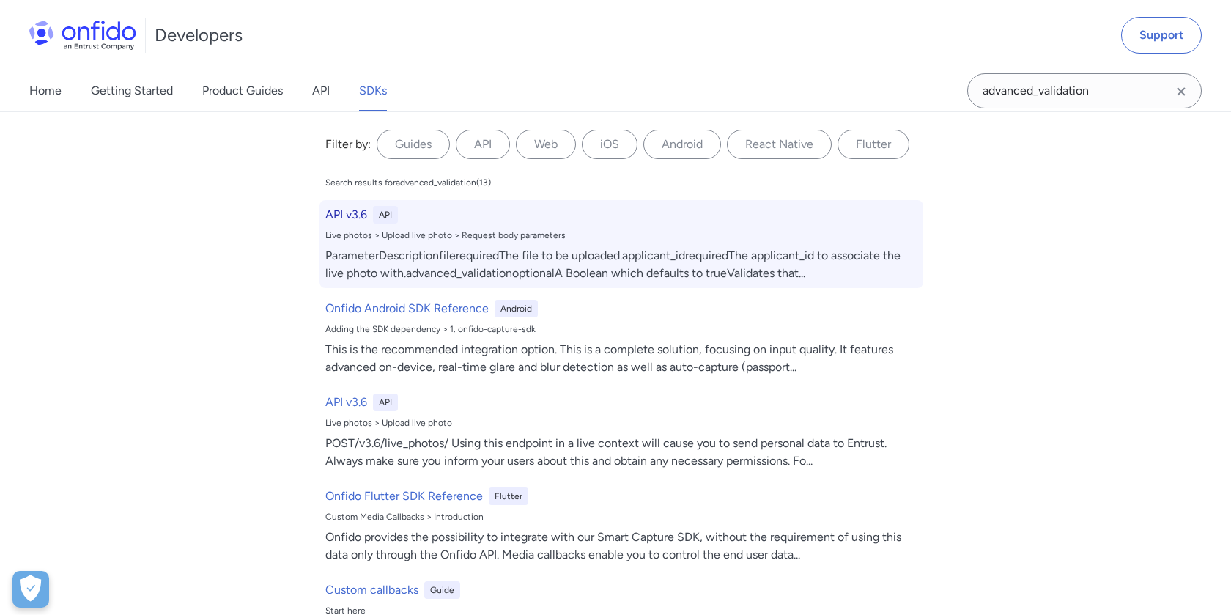
select select "http"
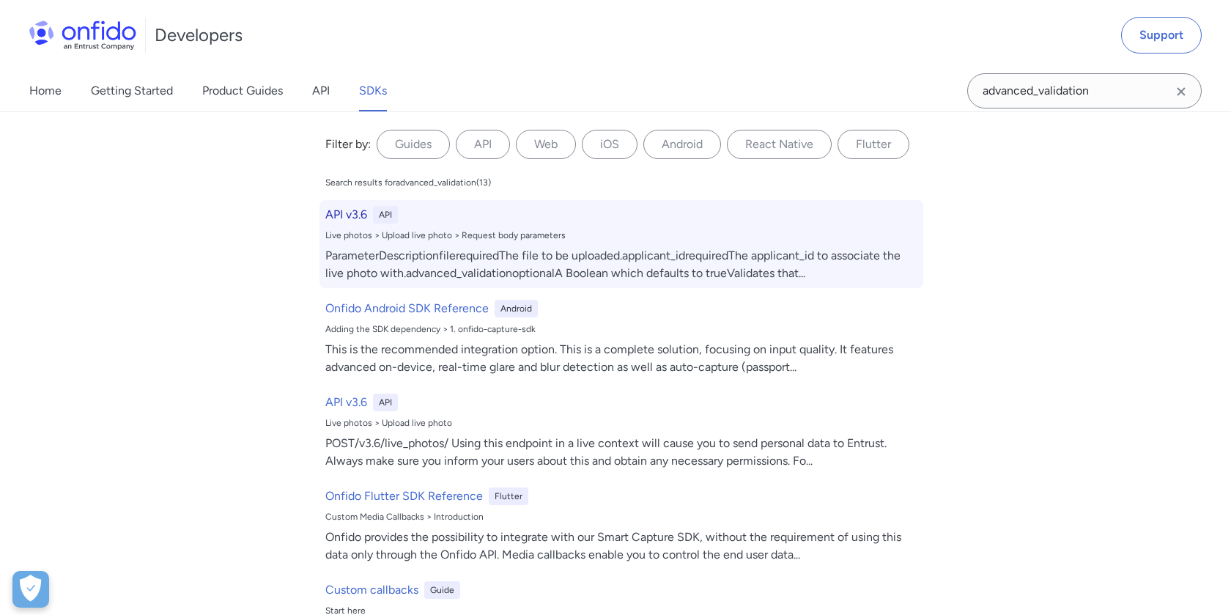
select select "http"
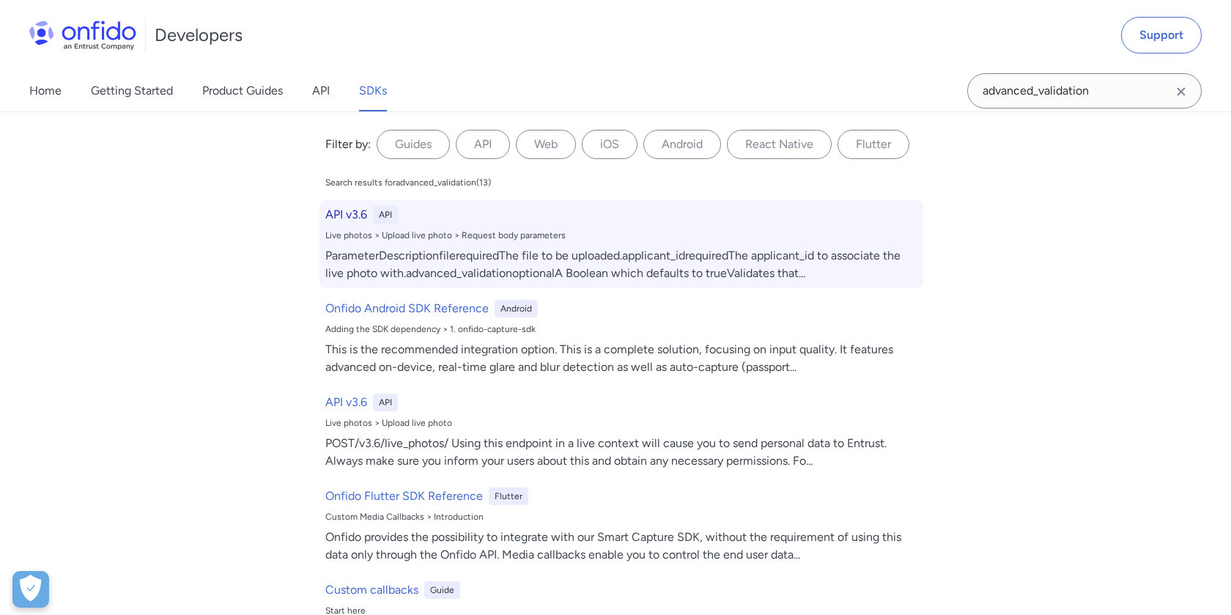
select select "http"
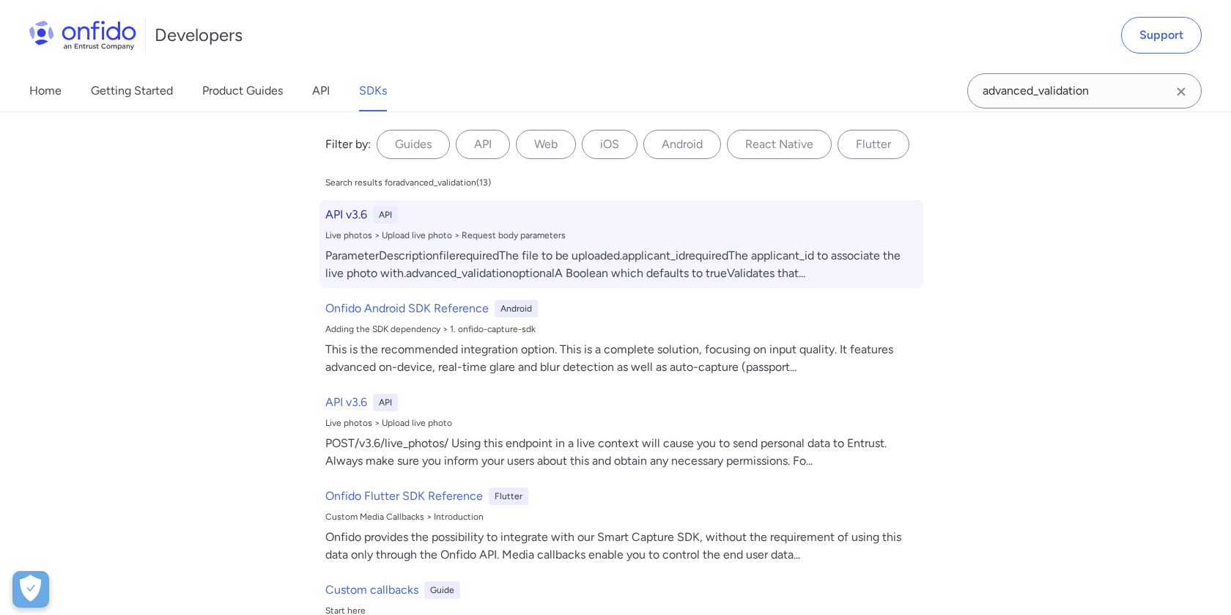
select select "http"
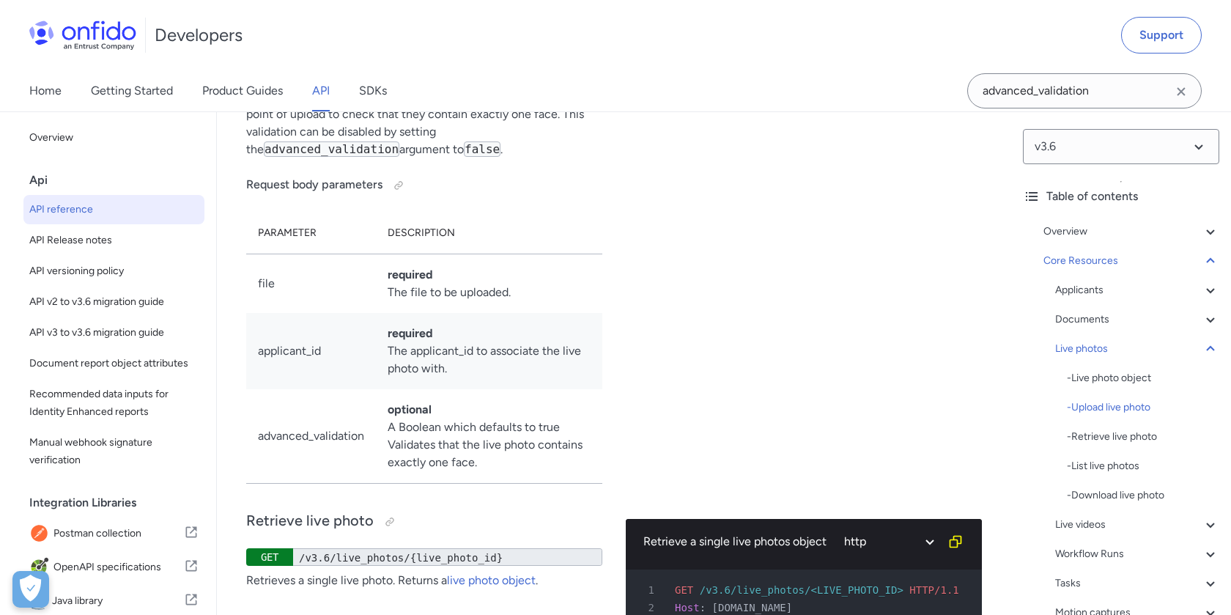
scroll to position [29656, 0]
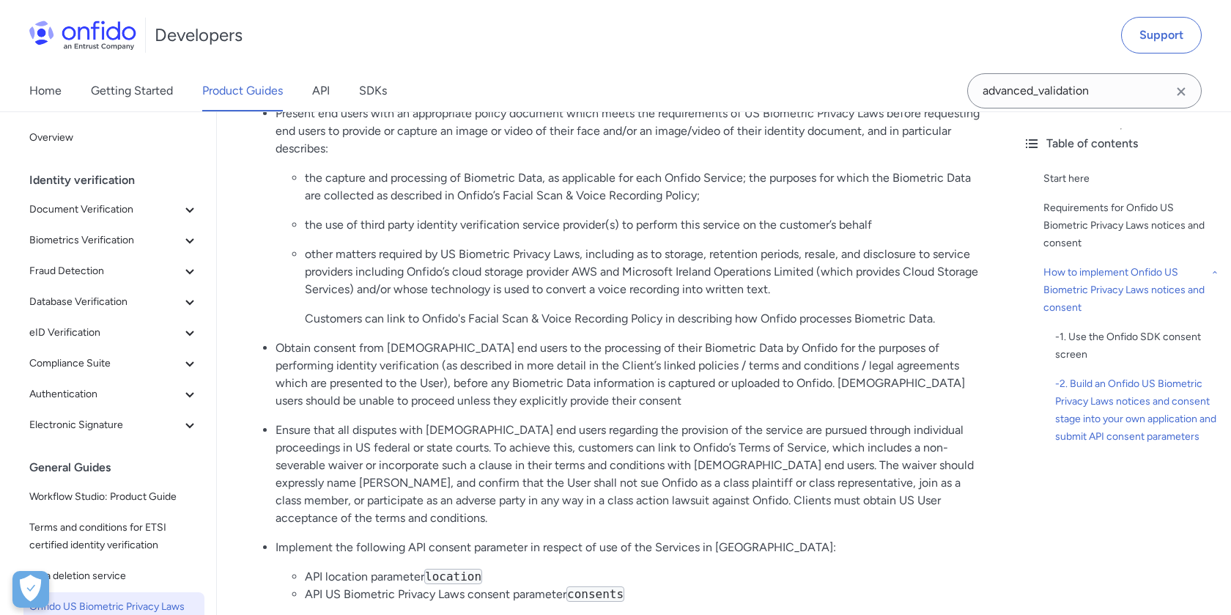
scroll to position [2046, 0]
click at [599, 586] on code "consents" at bounding box center [596, 593] width 58 height 15
copy code "consents"
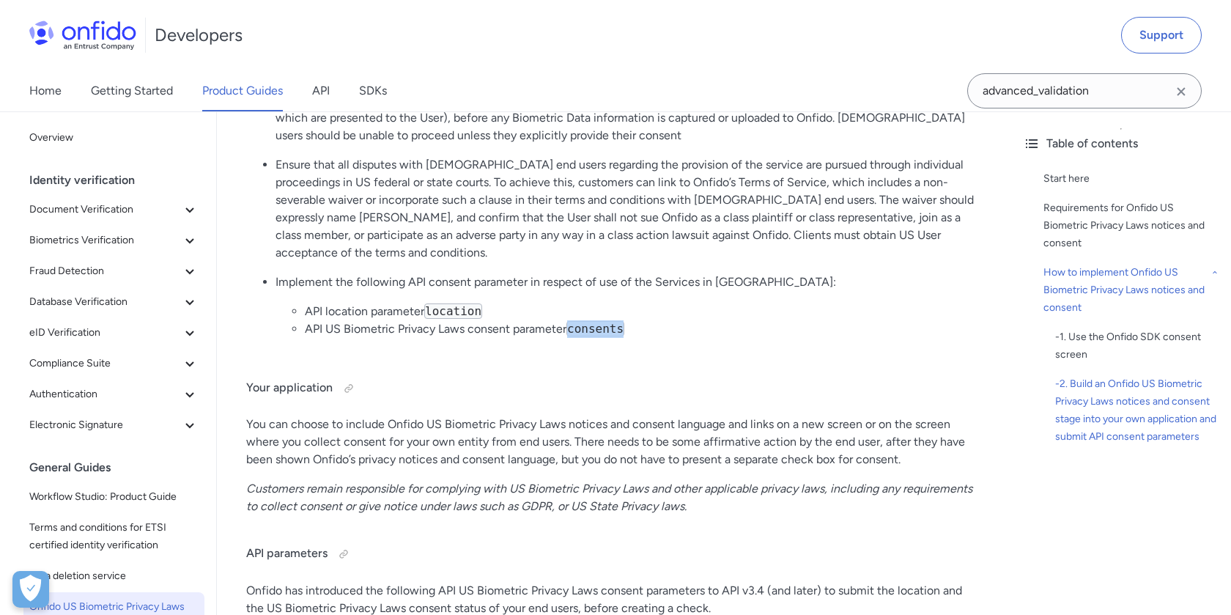
scroll to position [2312, 0]
click at [603, 319] on code "consents" at bounding box center [596, 326] width 58 height 15
click at [600, 319] on code "consents" at bounding box center [596, 326] width 58 height 15
copy code "consents"
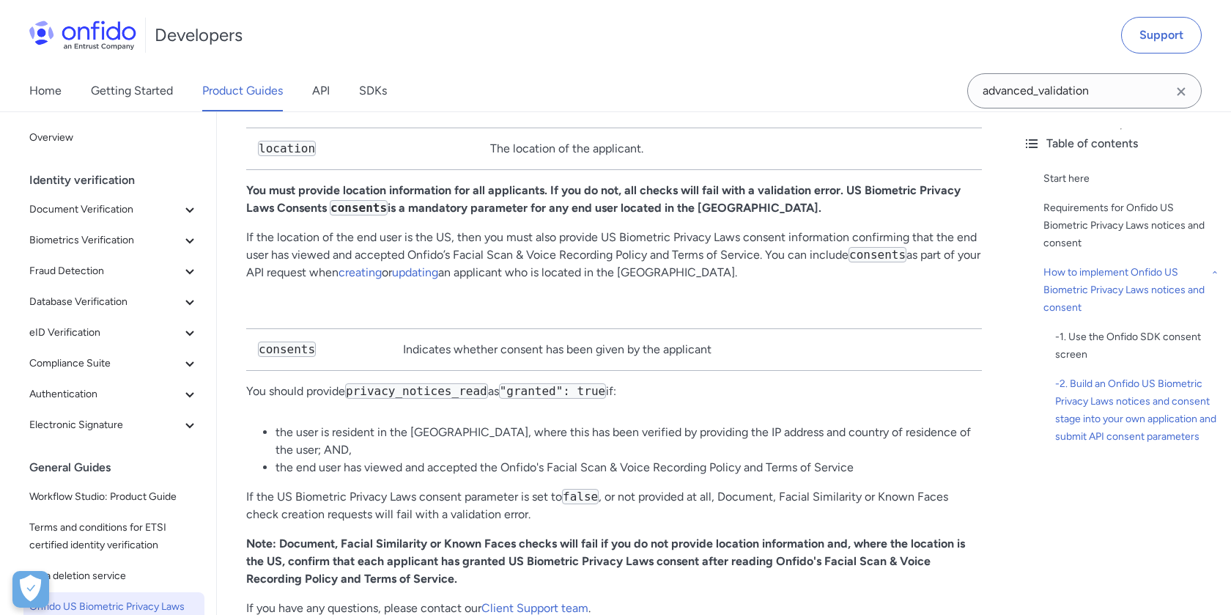
scroll to position [3020, 0]
